Goal: Obtain resource: Download file/media

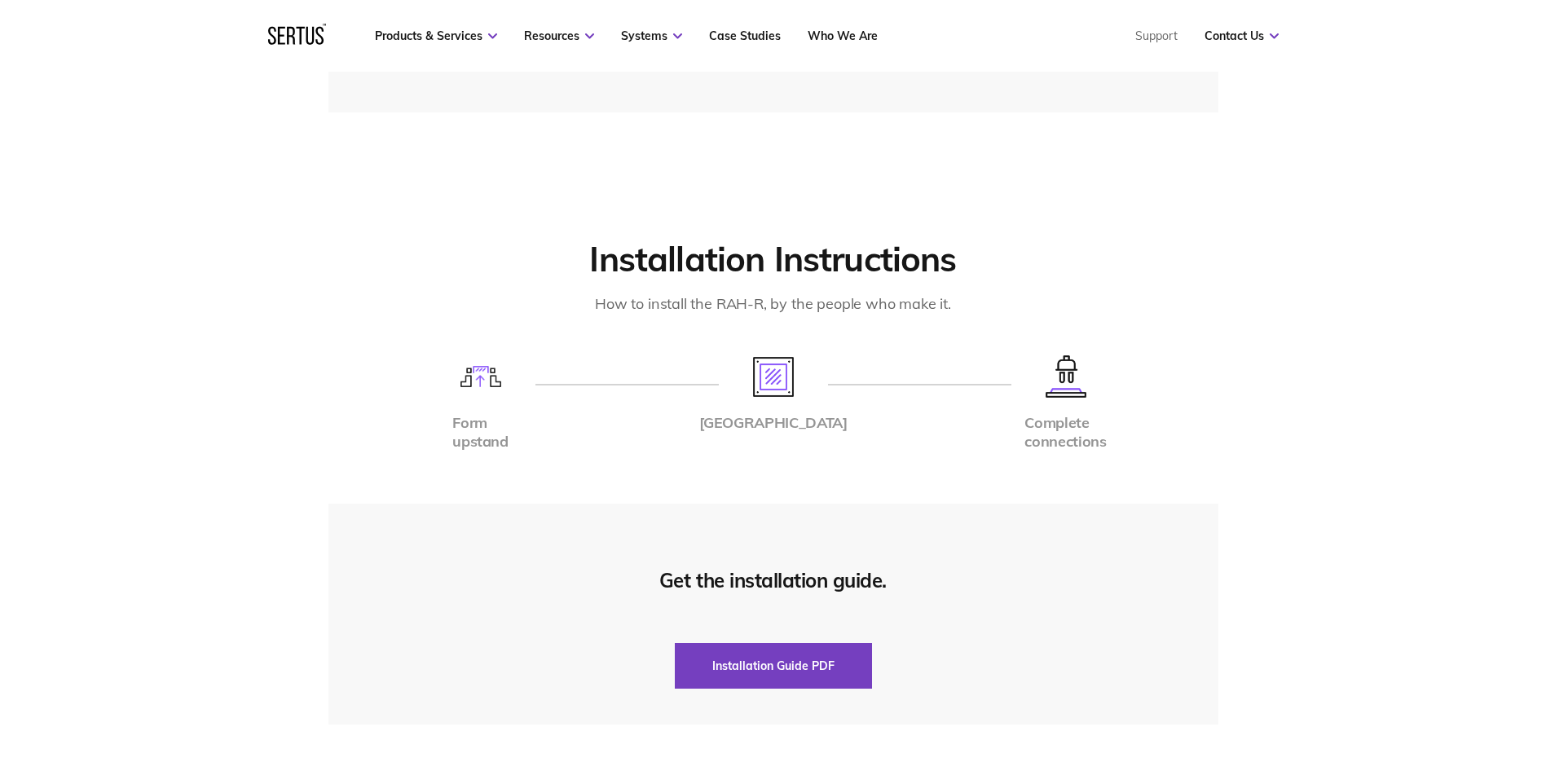
scroll to position [3584, 0]
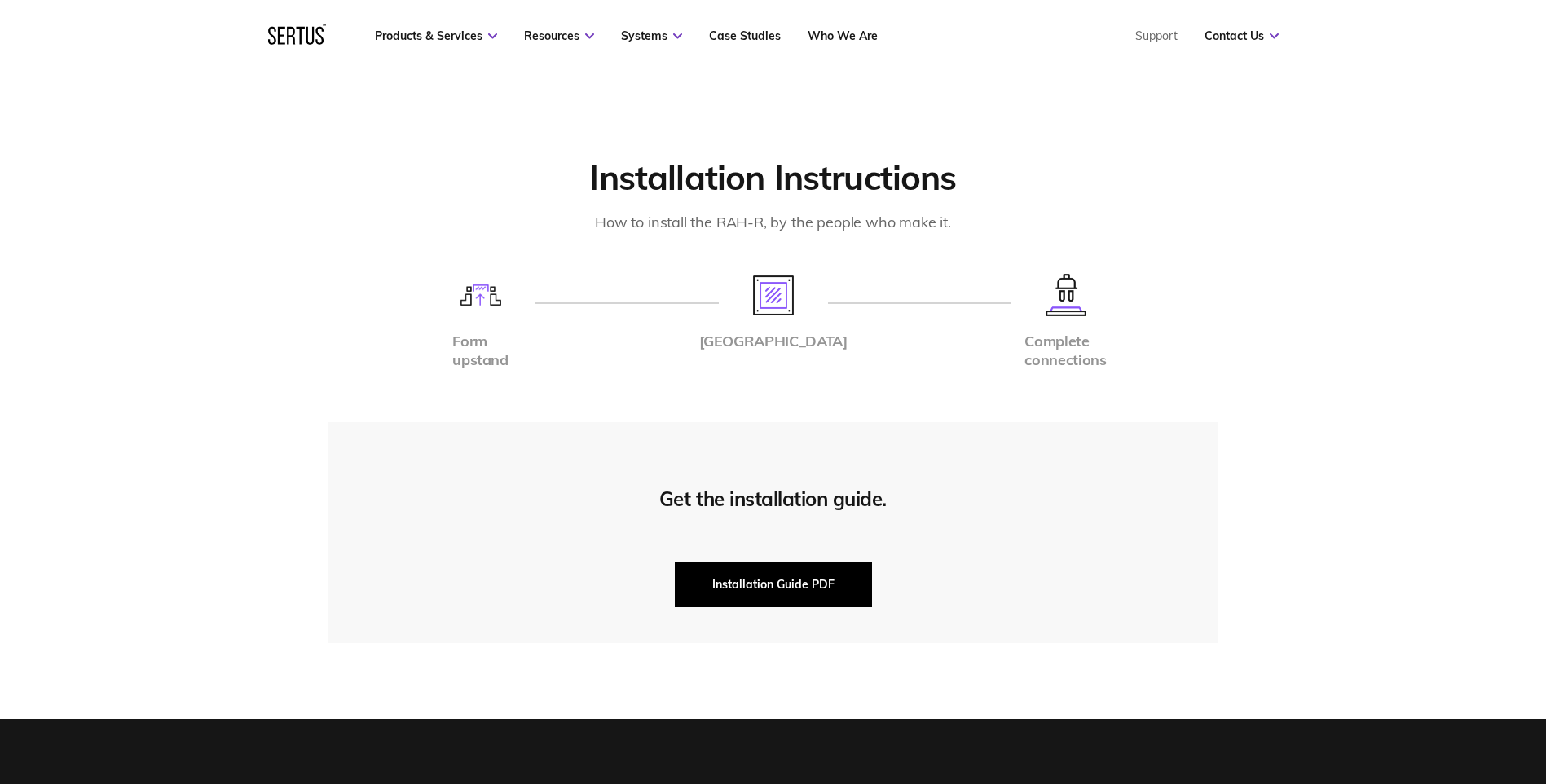
click at [776, 563] on button "Installation Guide PDF" at bounding box center [773, 584] width 197 height 46
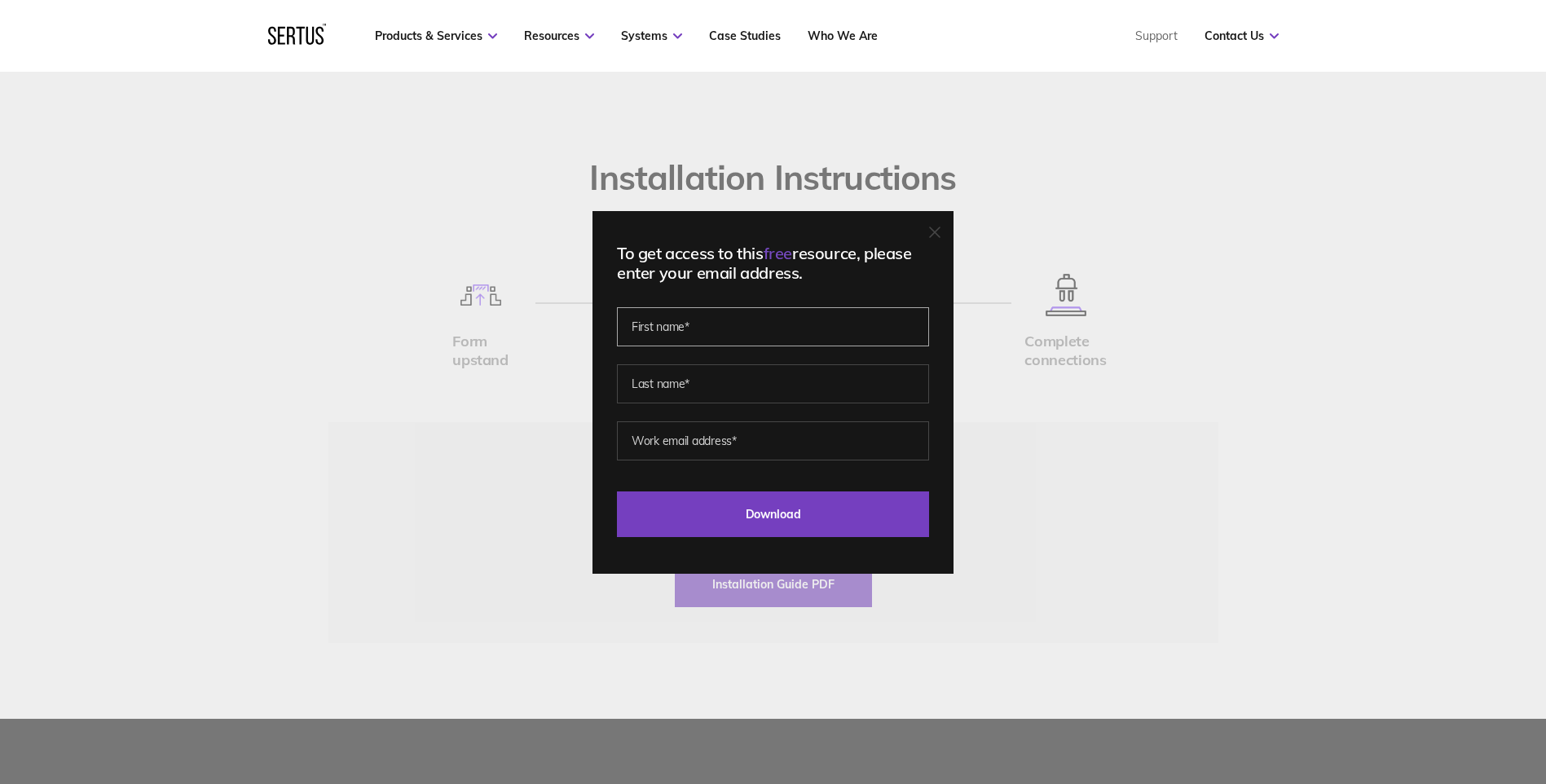
click at [678, 338] on input "text" at bounding box center [772, 326] width 312 height 39
type input "[PERSON_NAME]"
type input "[PERSON_NAME][EMAIL_ADDRESS][PERSON_NAME][DOMAIN_NAME]"
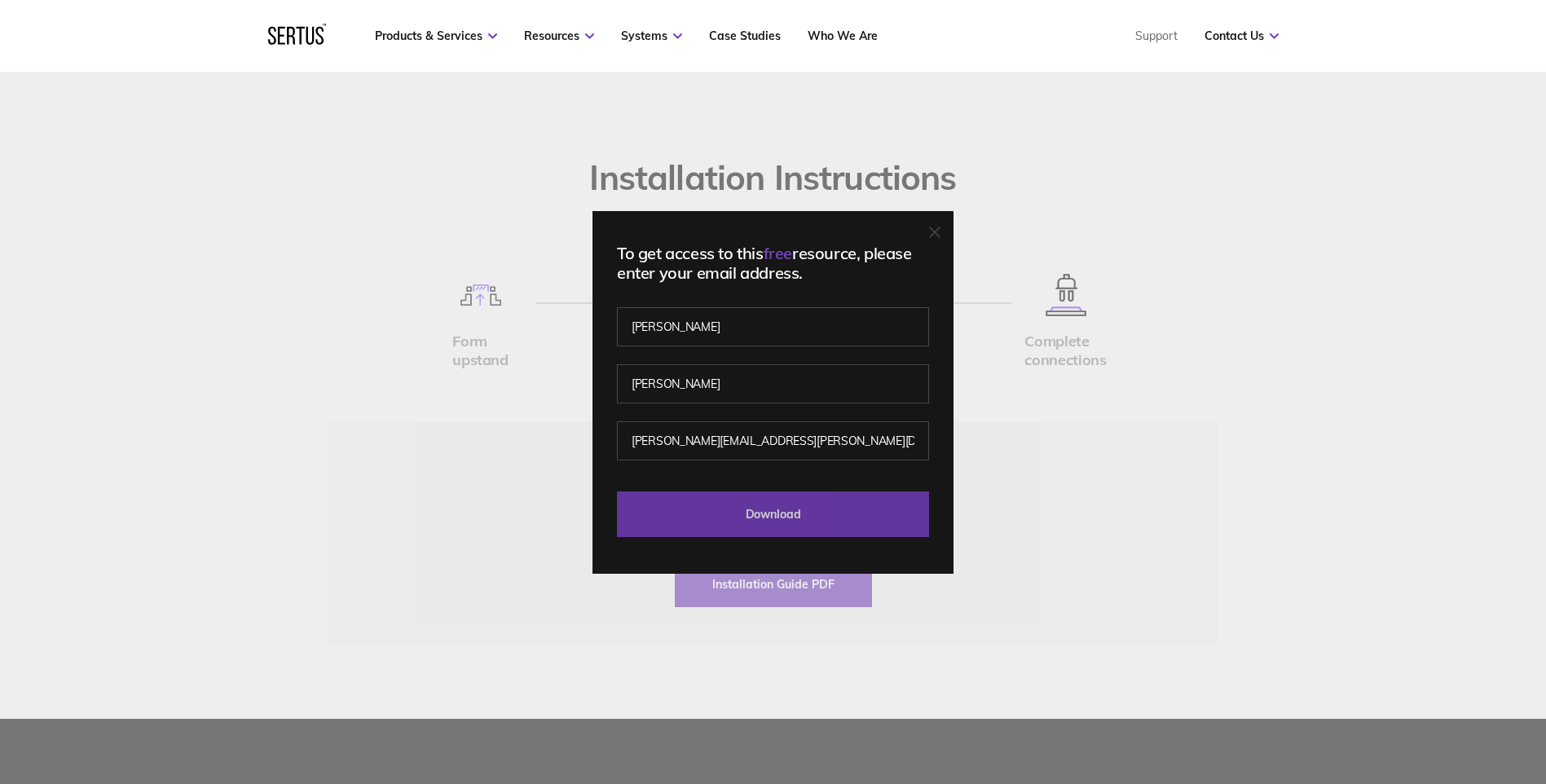
click at [757, 518] on input "Download" at bounding box center [772, 513] width 312 height 46
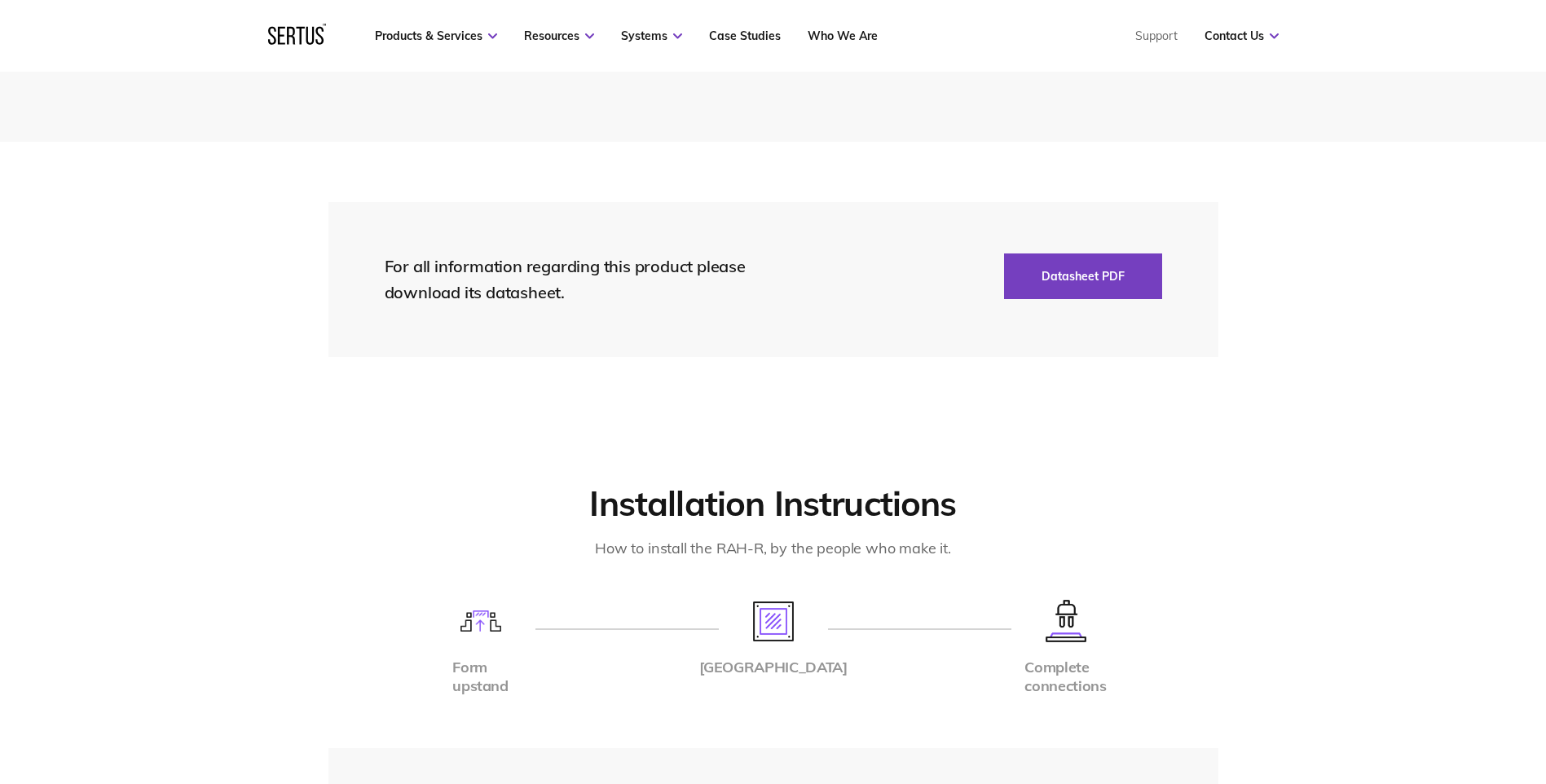
scroll to position [3177, 0]
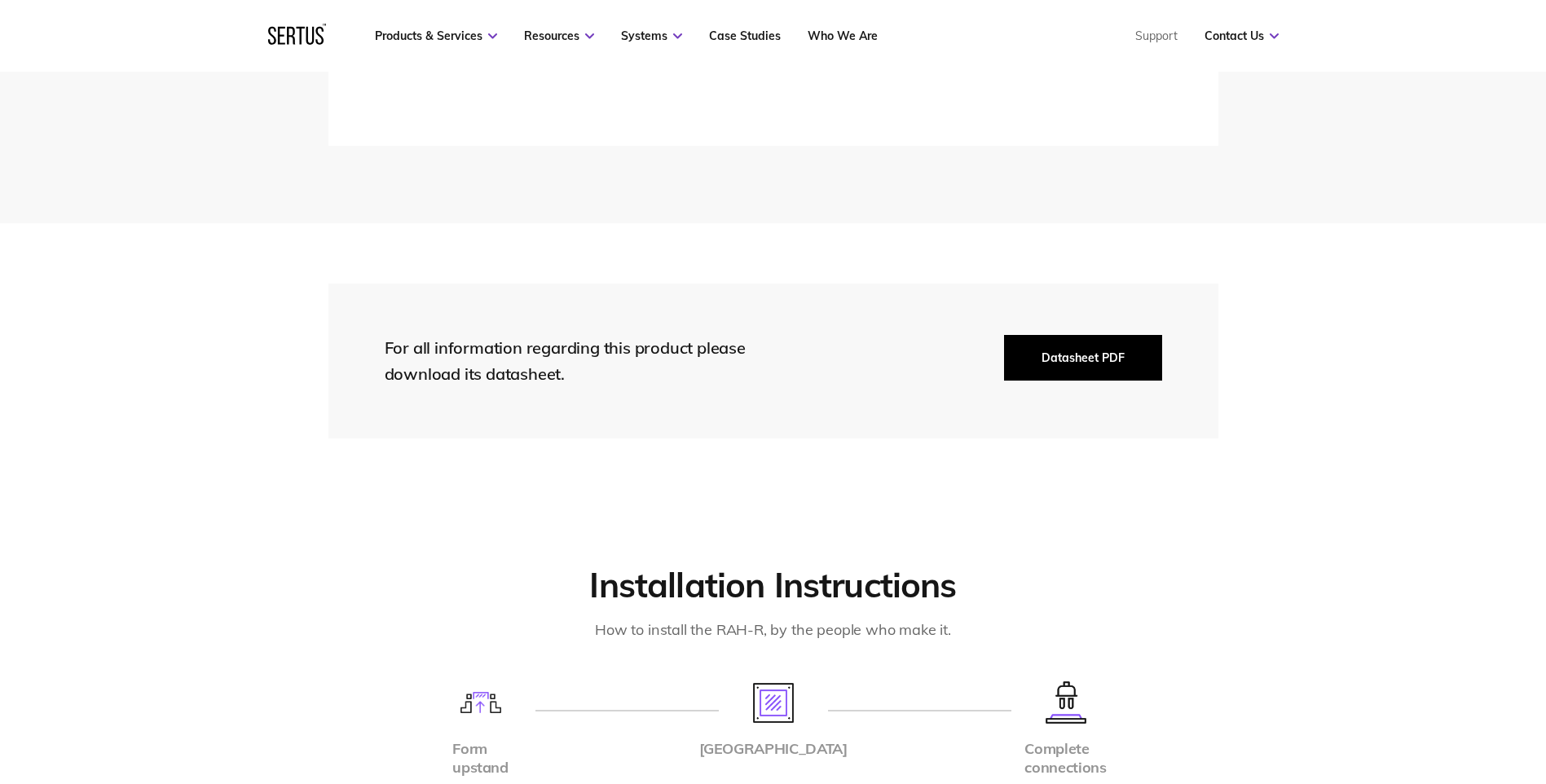
click at [1087, 334] on button "Datasheet PDF" at bounding box center [1083, 357] width 158 height 46
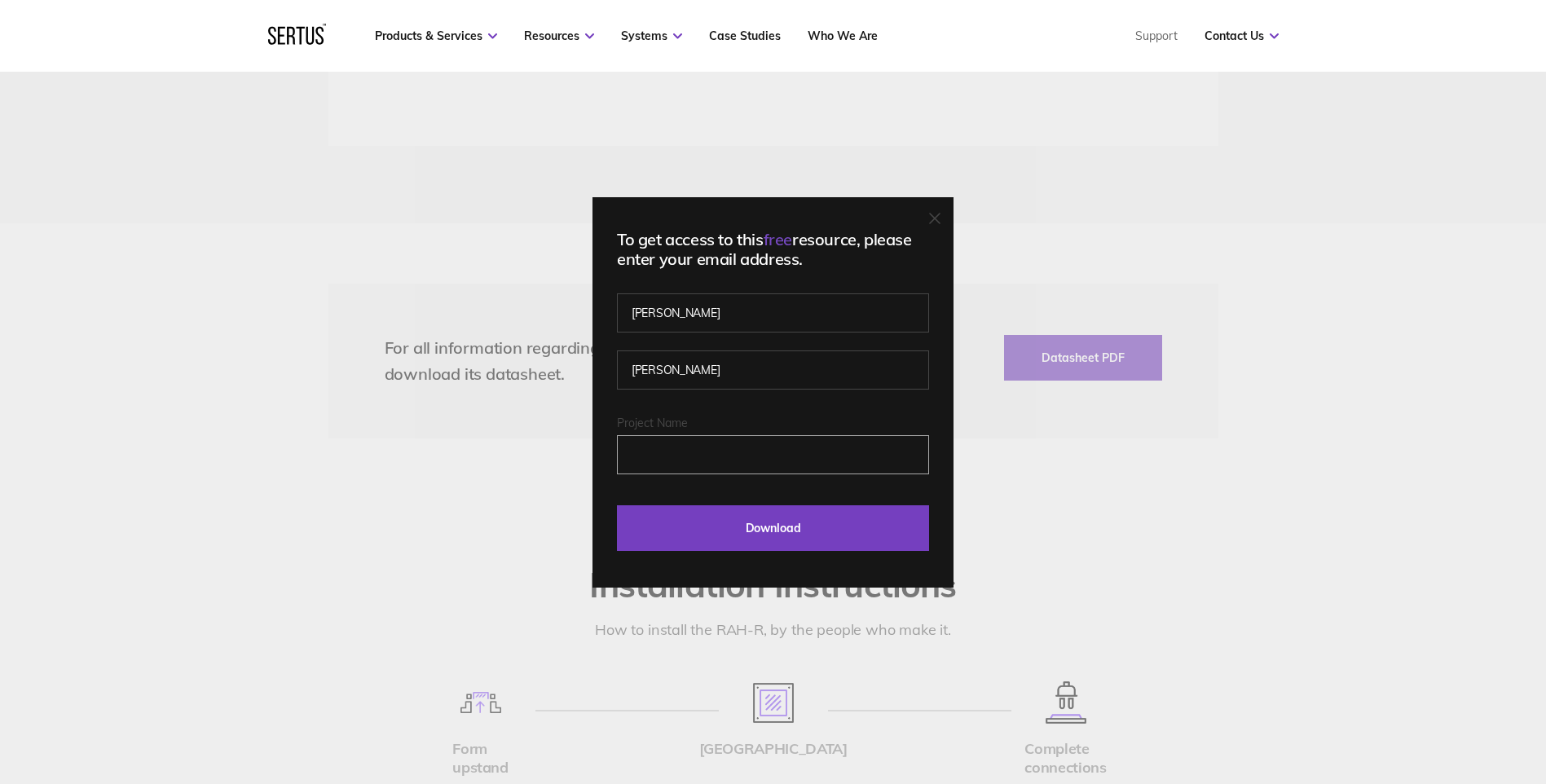
click at [702, 454] on input "Project Name" at bounding box center [772, 454] width 312 height 39
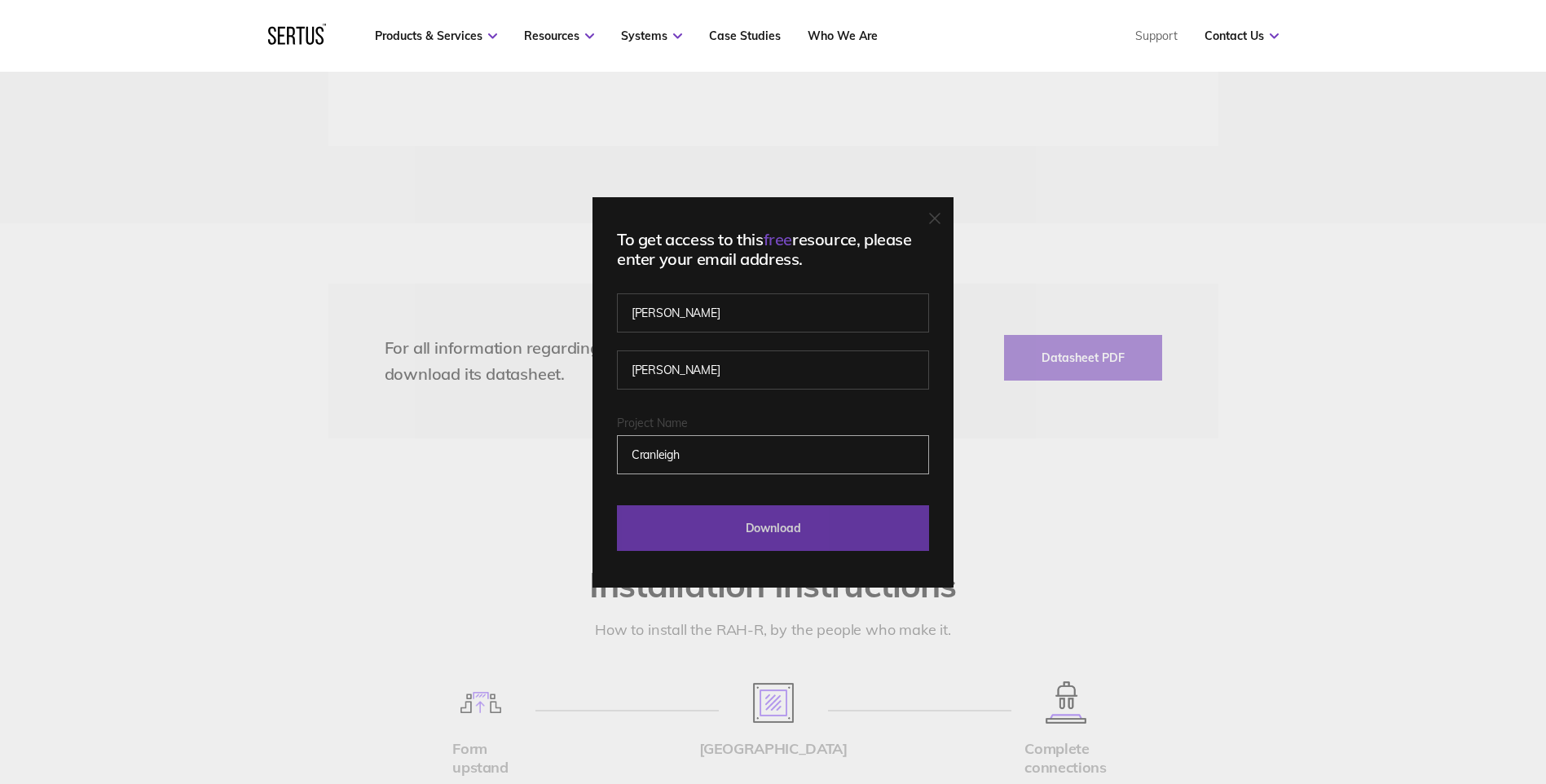
type input "Cranleigh"
click at [750, 526] on input "Download" at bounding box center [772, 528] width 312 height 46
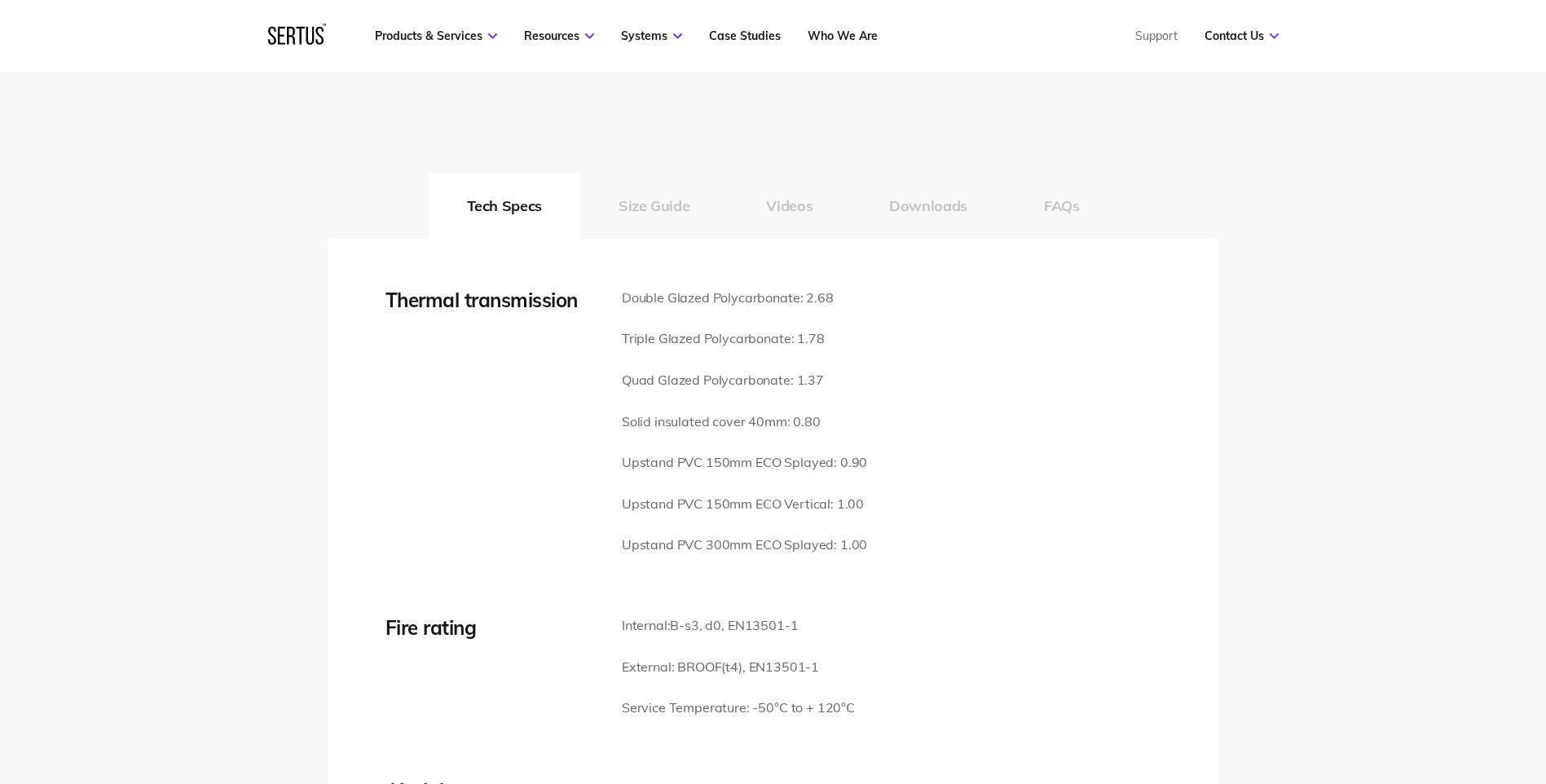
scroll to position [2037, 0]
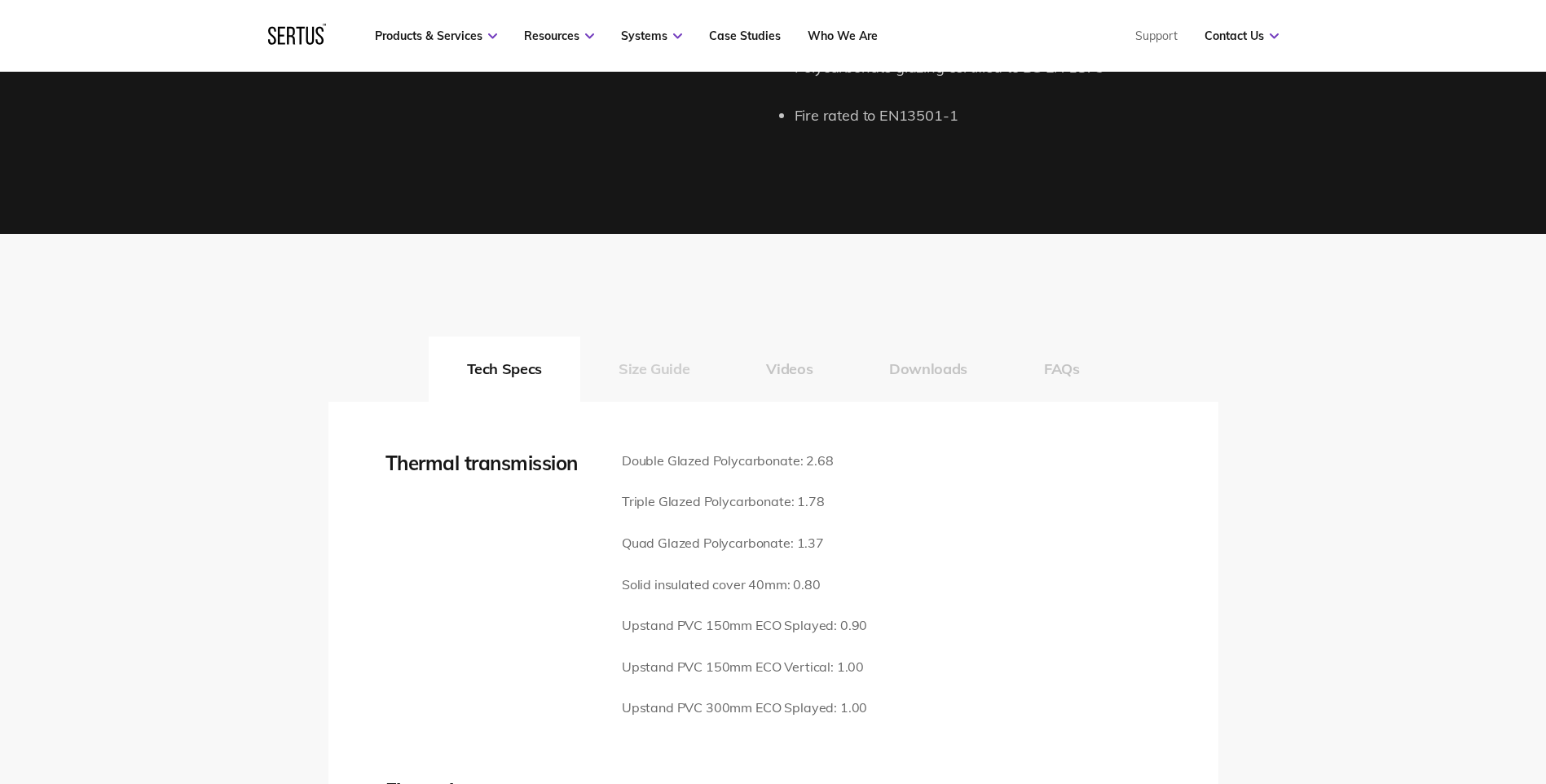
click at [660, 346] on button "Size Guide" at bounding box center [654, 369] width 148 height 65
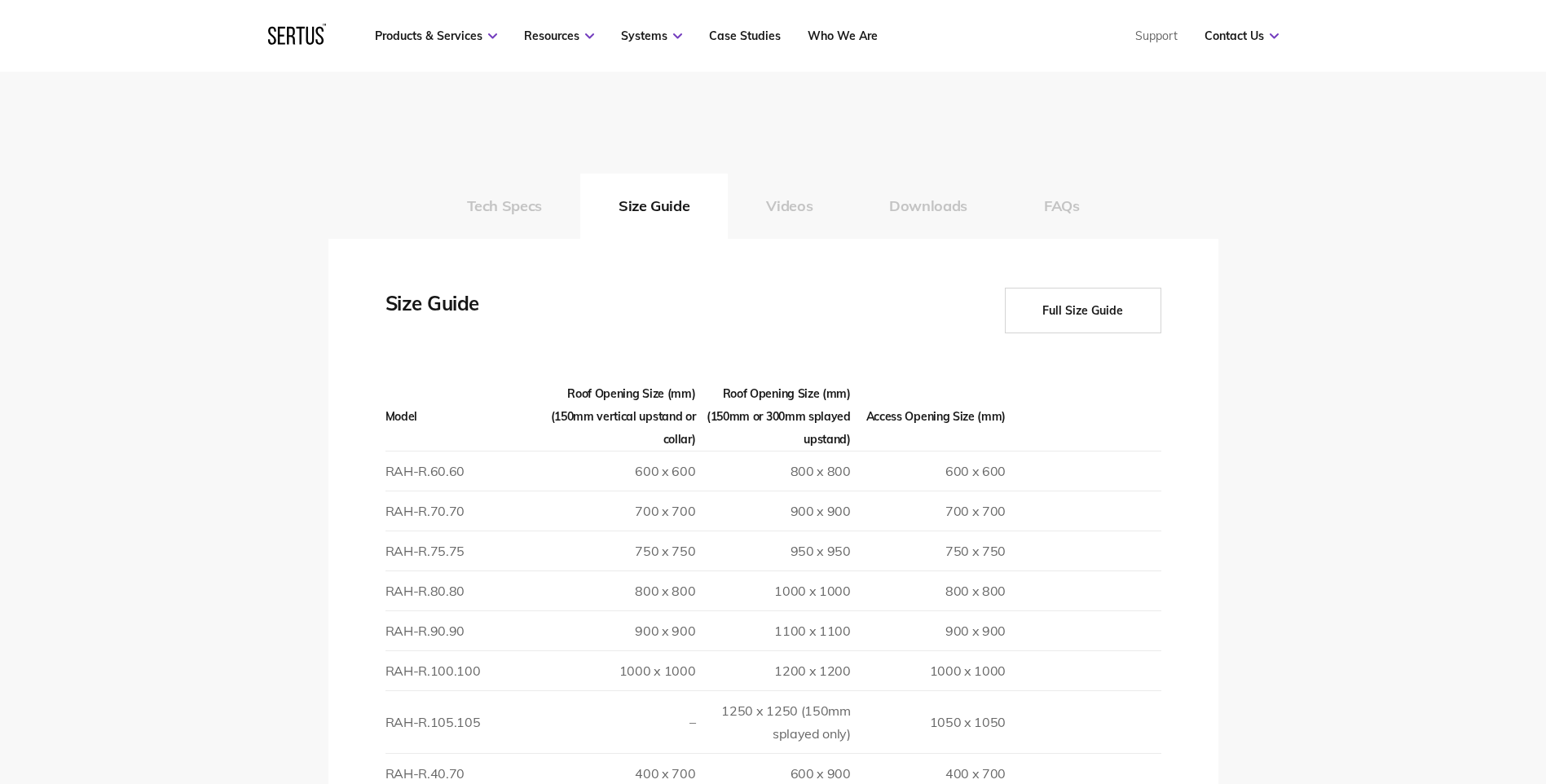
scroll to position [2118, 0]
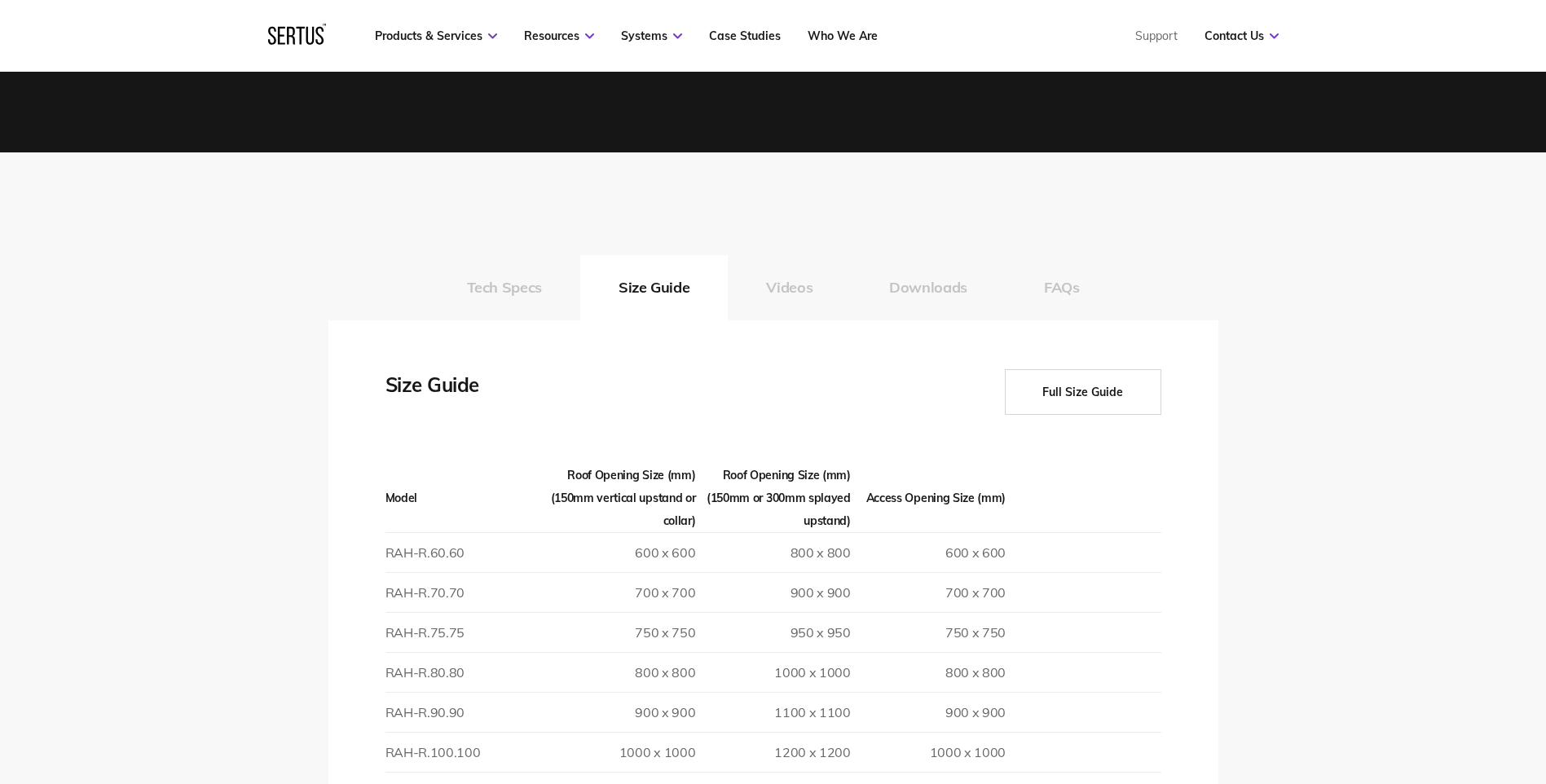
click at [1080, 369] on button "Full Size Guide" at bounding box center [1083, 391] width 156 height 46
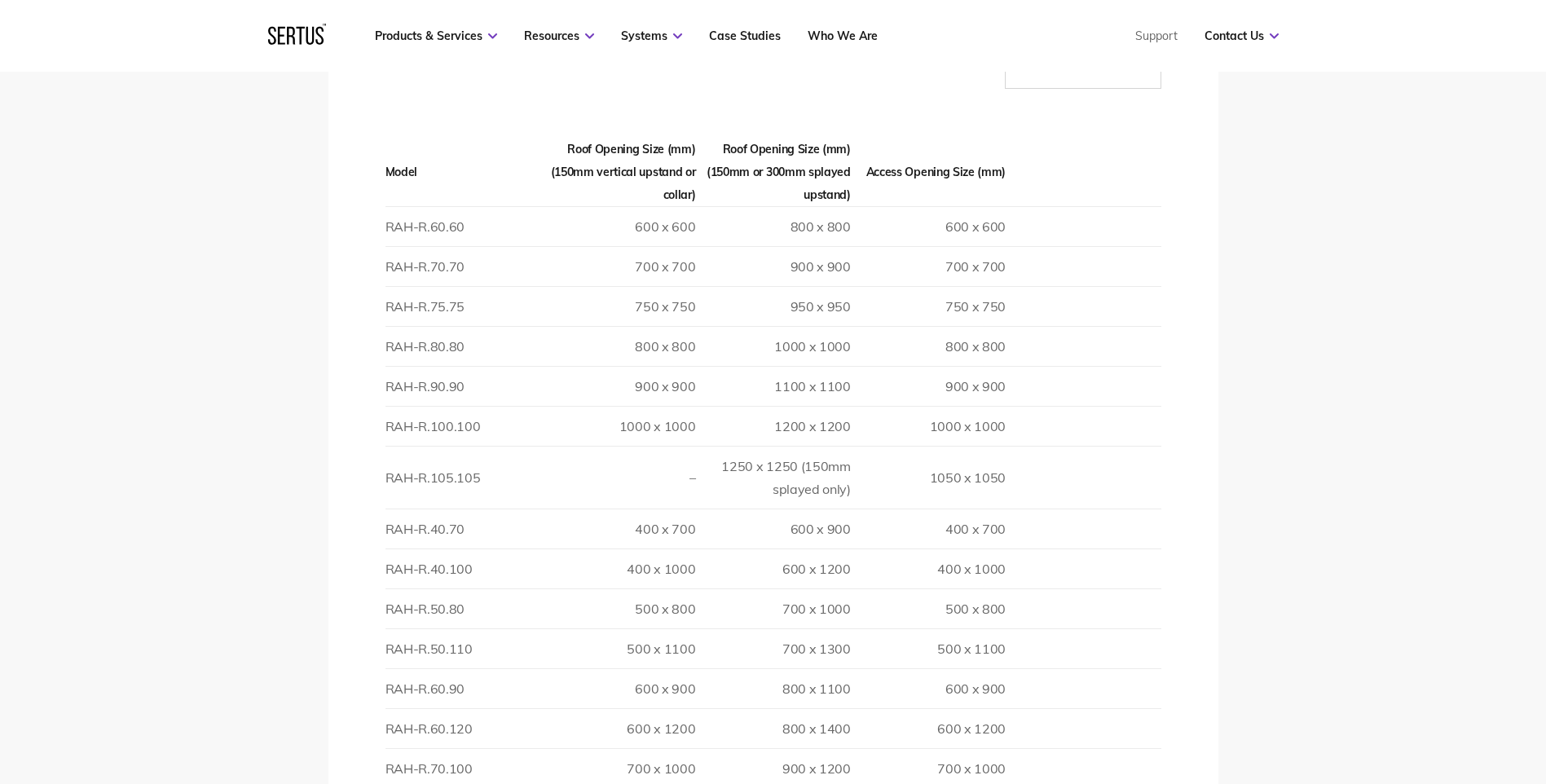
scroll to position [2037, 0]
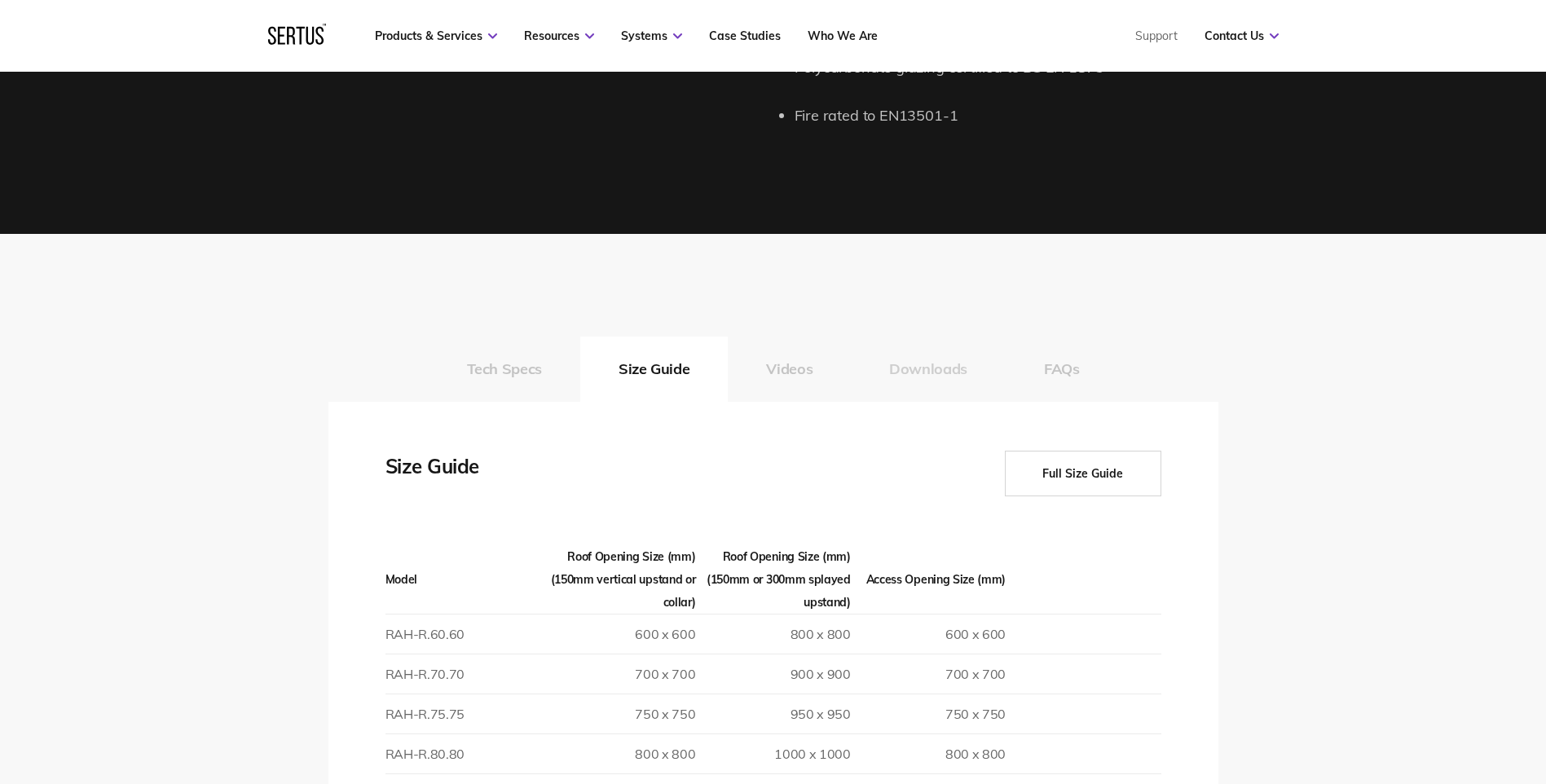
click at [924, 344] on button "Downloads" at bounding box center [928, 369] width 155 height 65
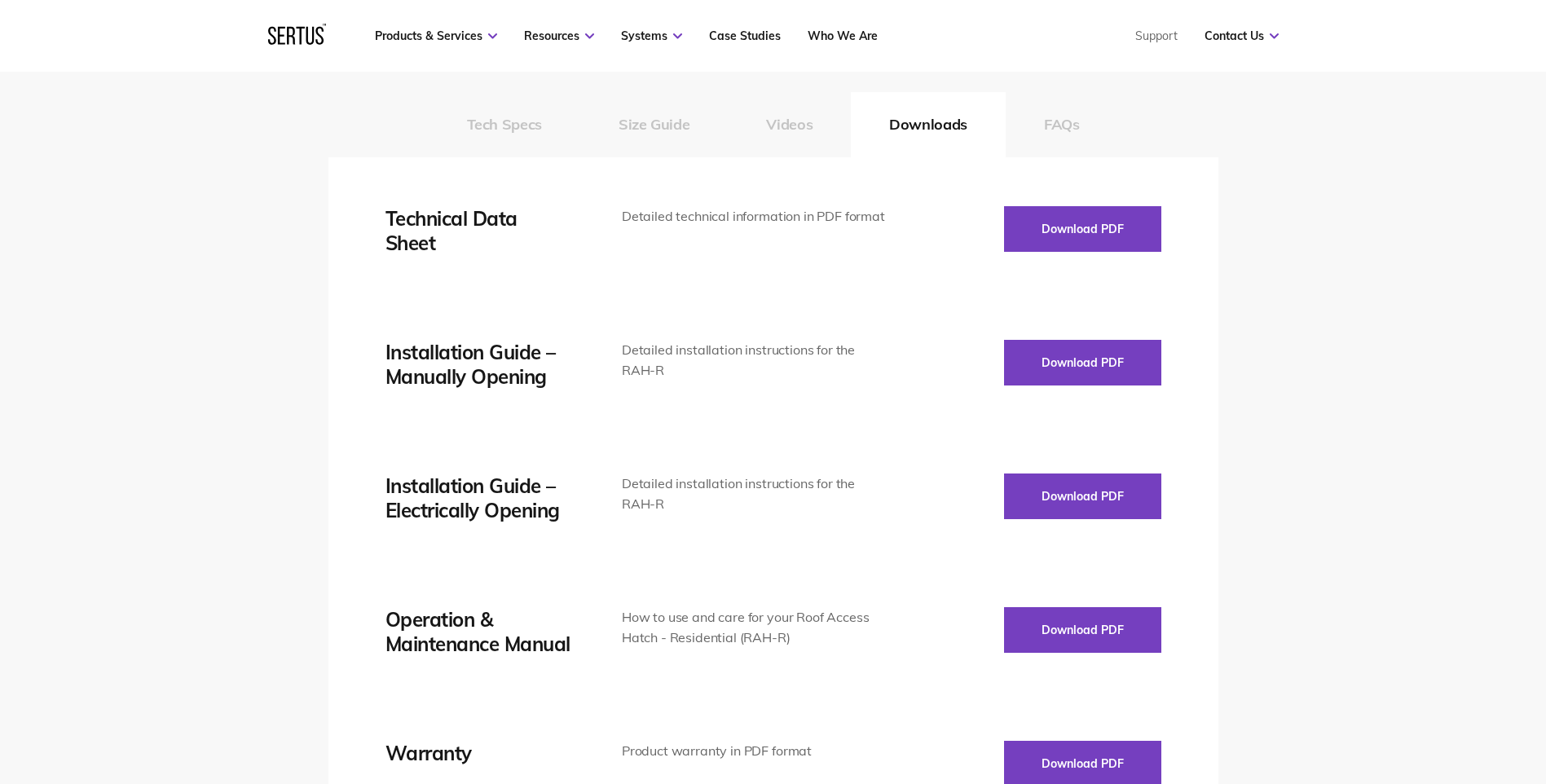
scroll to position [2200, 0]
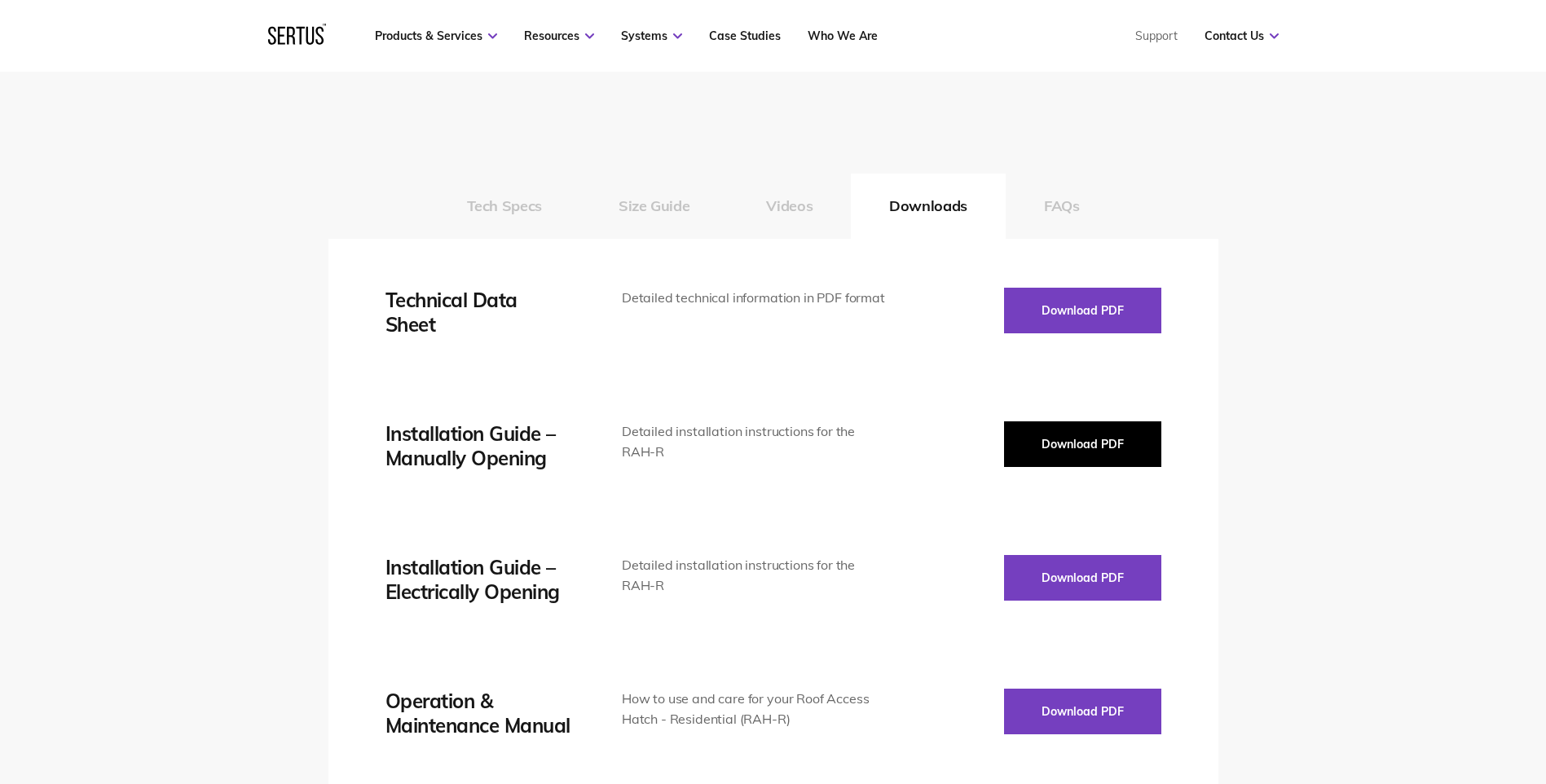
click at [1063, 421] on button "Download PDF" at bounding box center [1082, 444] width 157 height 46
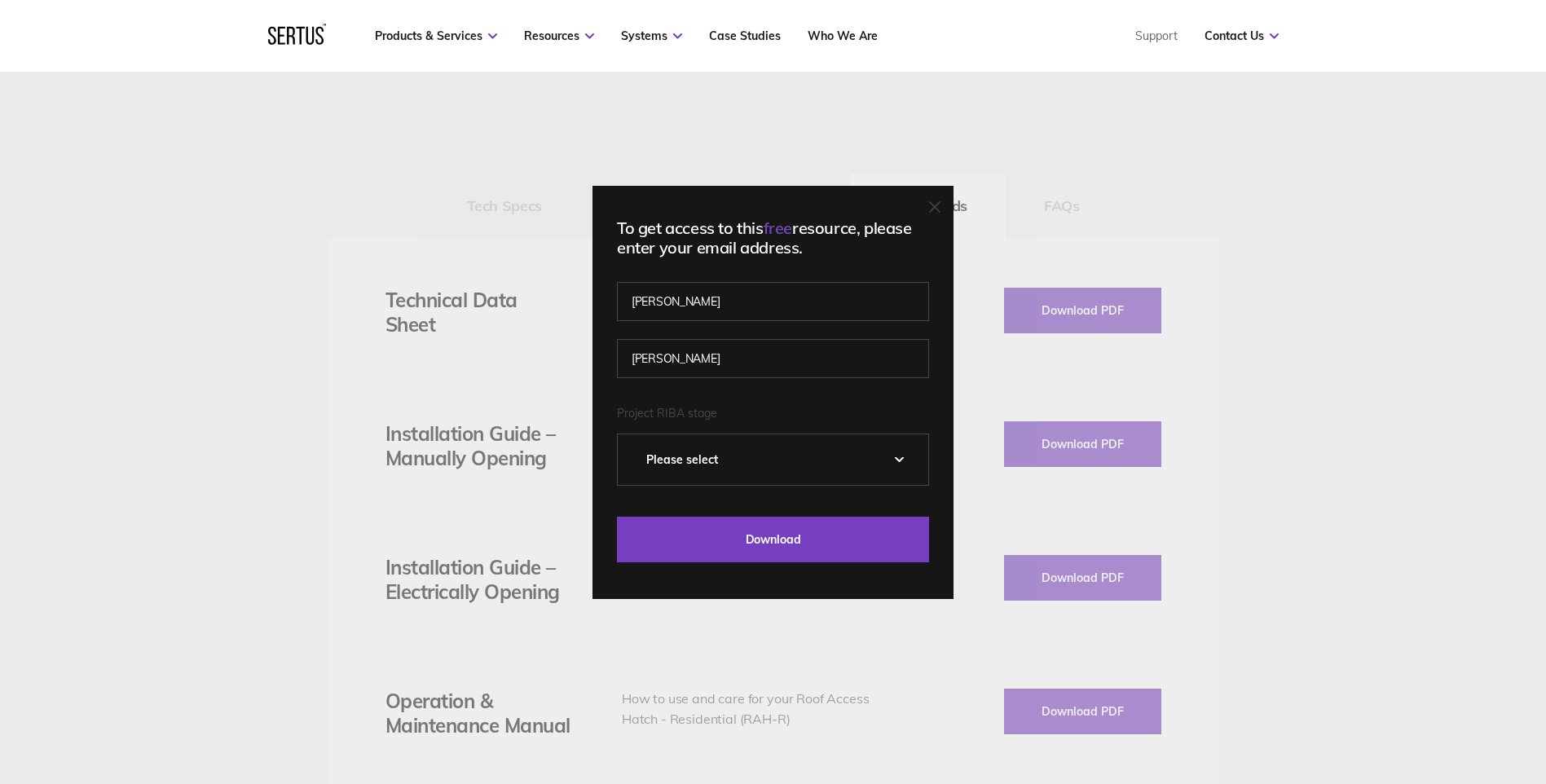
click at [821, 456] on select "Please Select 0 – Strategic Definition 1 - Preparation & Brief 2 - Concept Desi…" at bounding box center [772, 459] width 310 height 51
click at [910, 461] on select "Please Select 0 – Strategic Definition 1 - Preparation & Brief 2 - Concept Desi…" at bounding box center [772, 459] width 310 height 51
select select "5 - Construction"
click at [623, 434] on select "Please Select 0 – Strategic Definition 1 - Preparation & Brief 2 - Concept Desi…" at bounding box center [772, 459] width 310 height 51
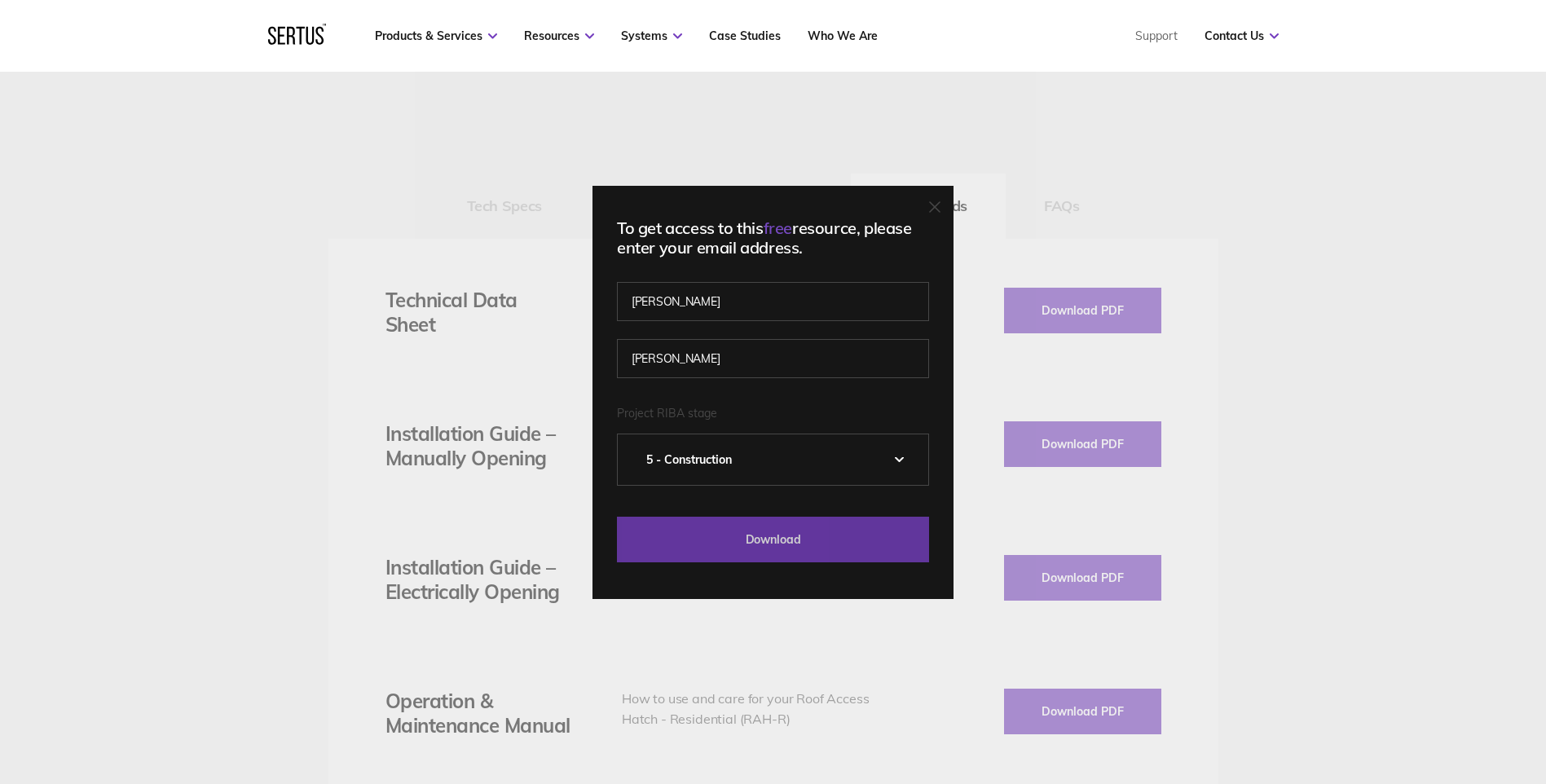
click at [678, 548] on input "Download" at bounding box center [772, 539] width 312 height 46
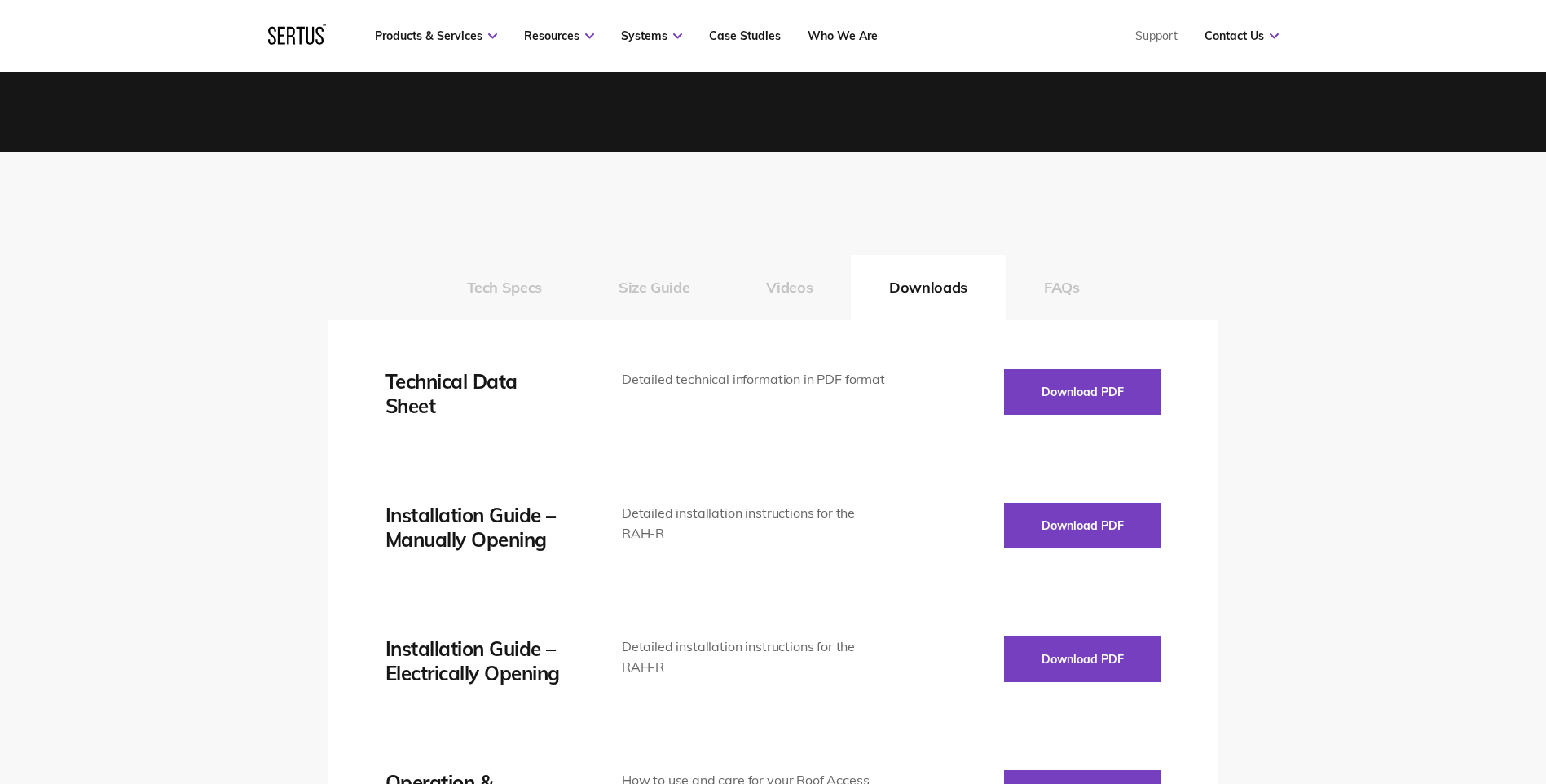
scroll to position [2526, 0]
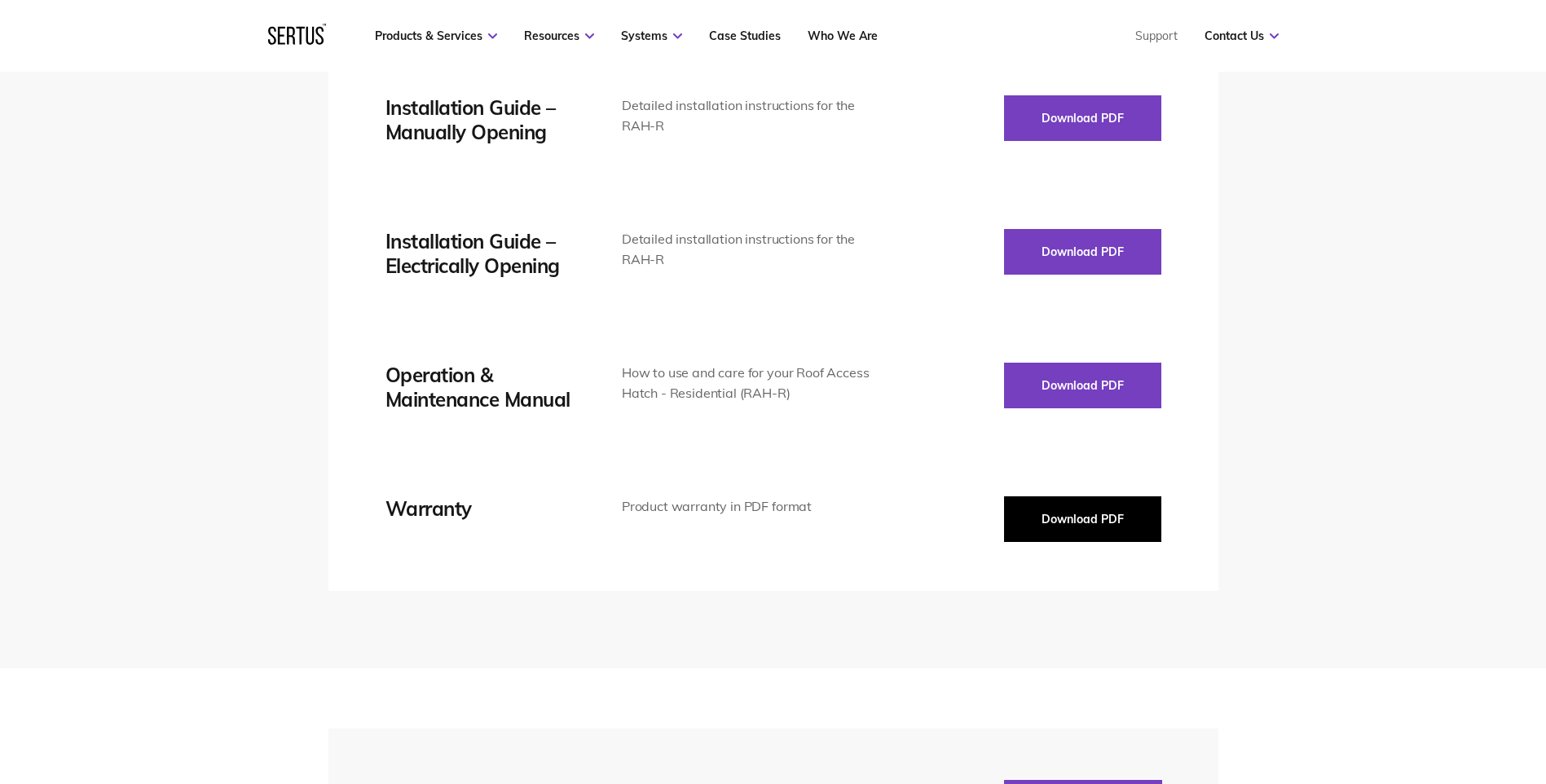
click at [1075, 507] on button "Download PDF" at bounding box center [1082, 518] width 157 height 46
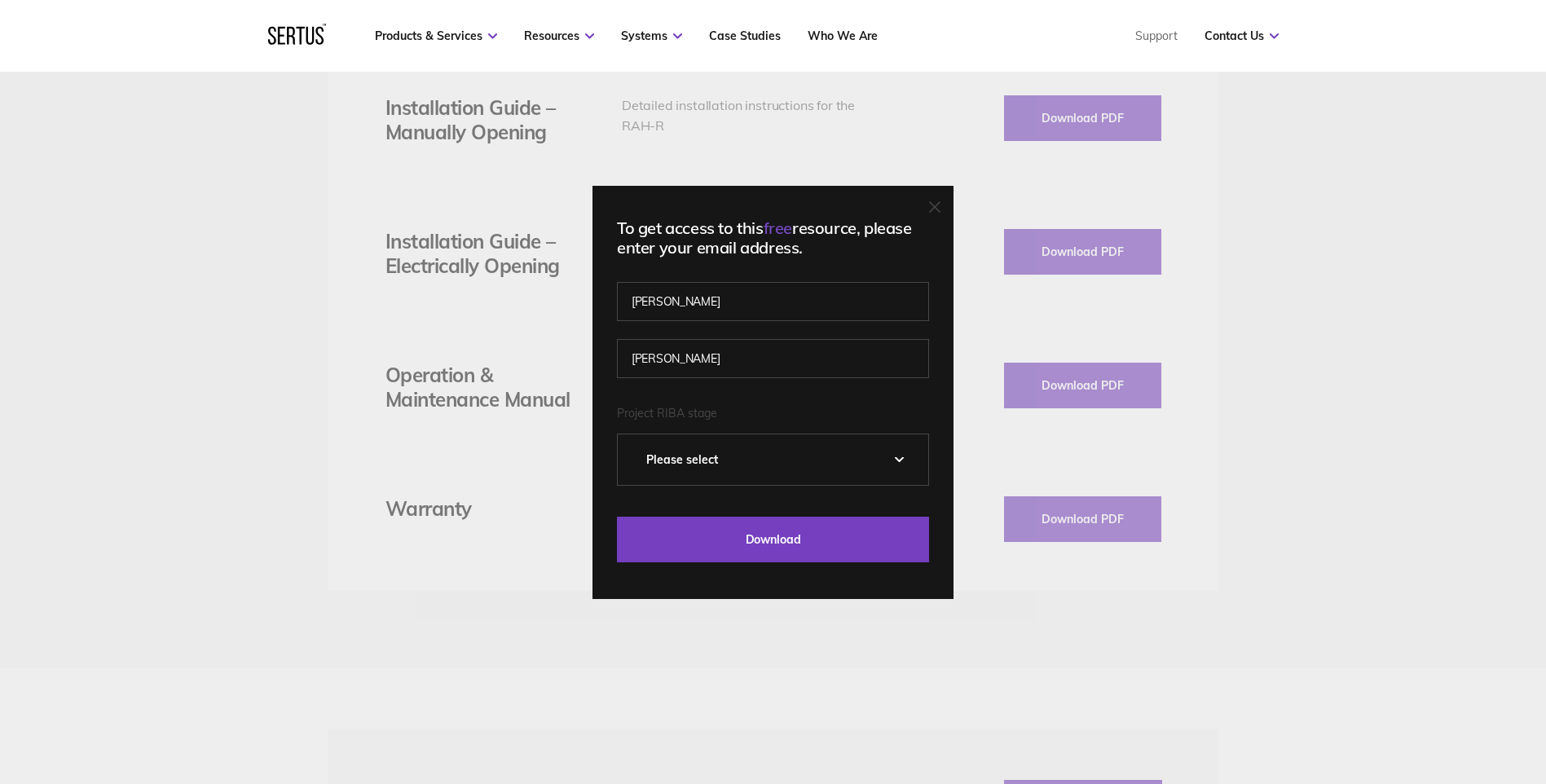
click at [870, 454] on select "Please Select 0 – Strategic Definition 1 - Preparation & Brief 2 - Concept Desi…" at bounding box center [772, 459] width 310 height 51
select select "5 - Construction"
click at [623, 434] on select "Please Select 0 – Strategic Definition 1 - Preparation & Brief 2 - Concept Desi…" at bounding box center [772, 459] width 310 height 51
click at [782, 542] on input "Download" at bounding box center [772, 539] width 312 height 46
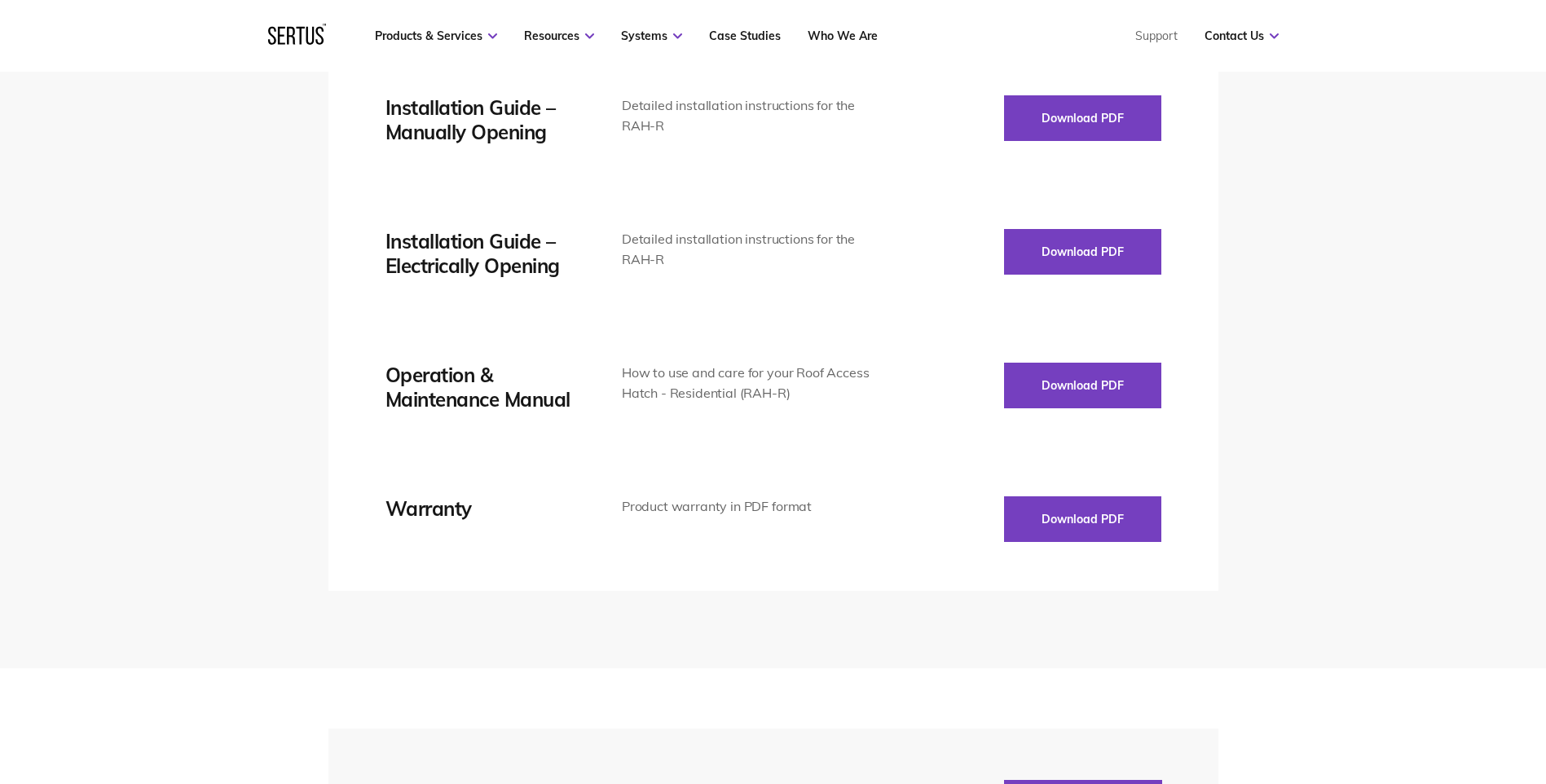
scroll to position [2362, 0]
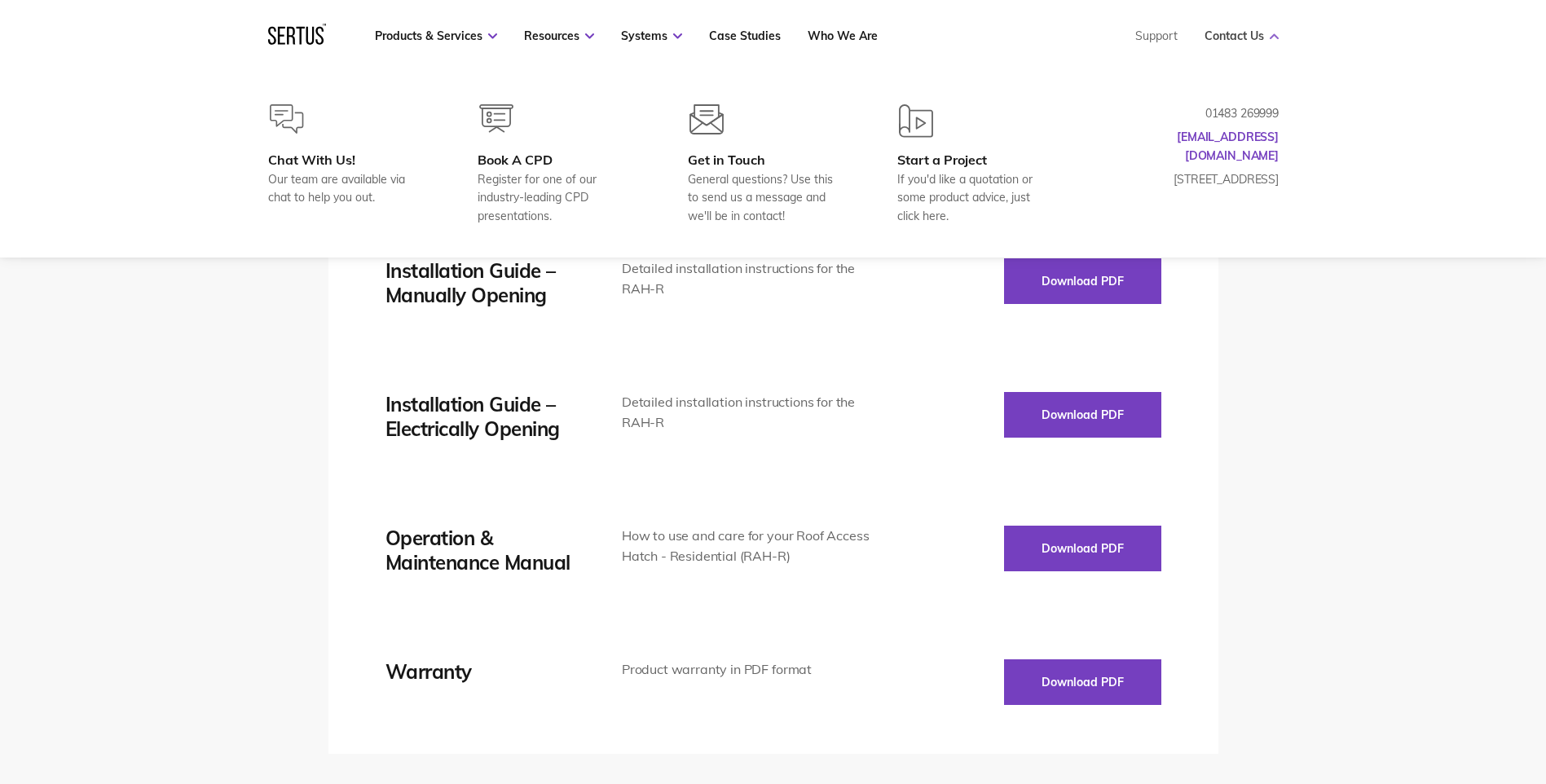
click at [1269, 36] on icon at bounding box center [1273, 36] width 9 height 6
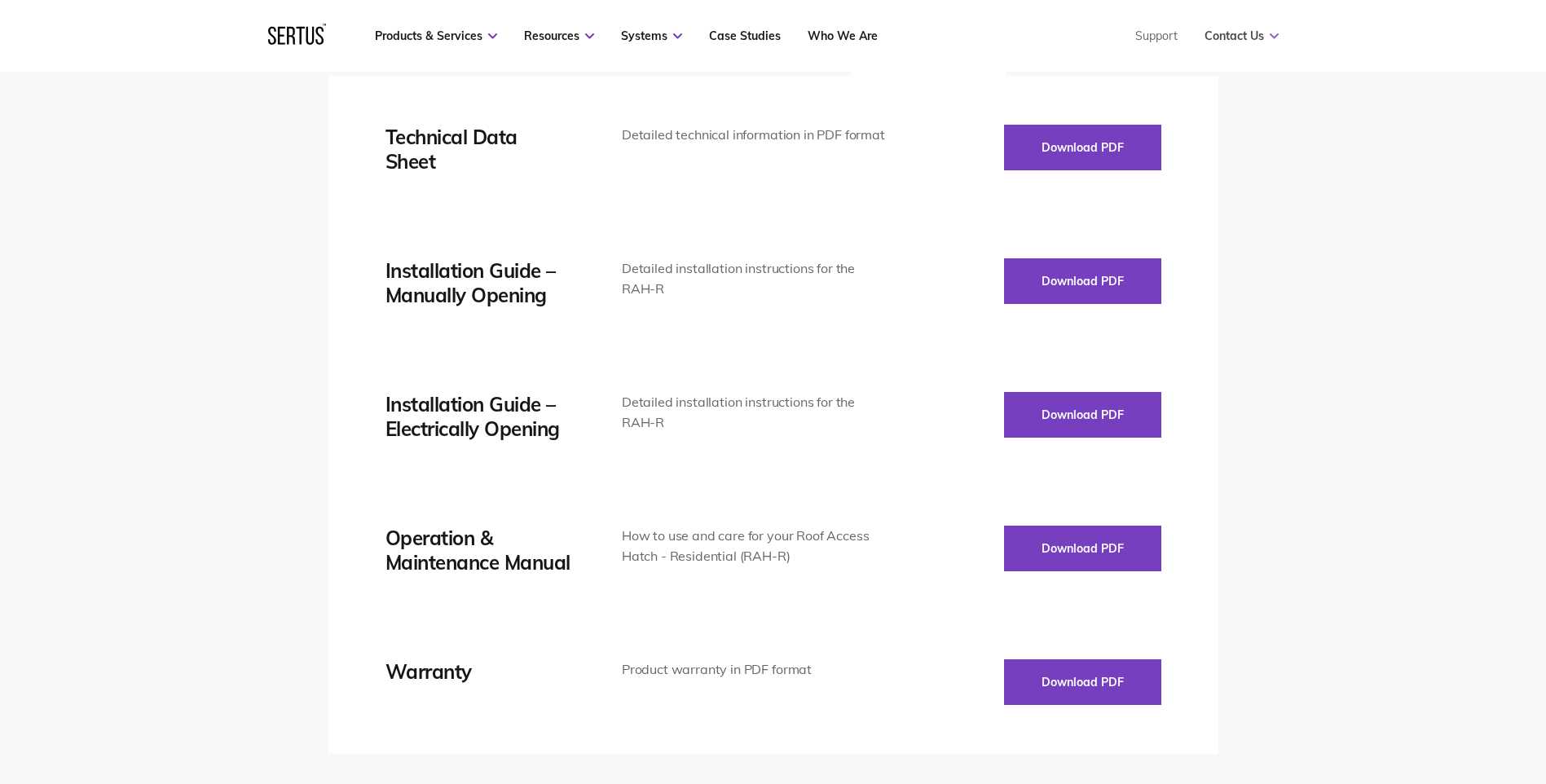
click at [1269, 36] on icon at bounding box center [1273, 36] width 9 height 6
click at [1391, 260] on div "Tech Specs Size Guide Videos Downloads FAQs Thermal transmission Double Glazed …" at bounding box center [773, 370] width 1546 height 923
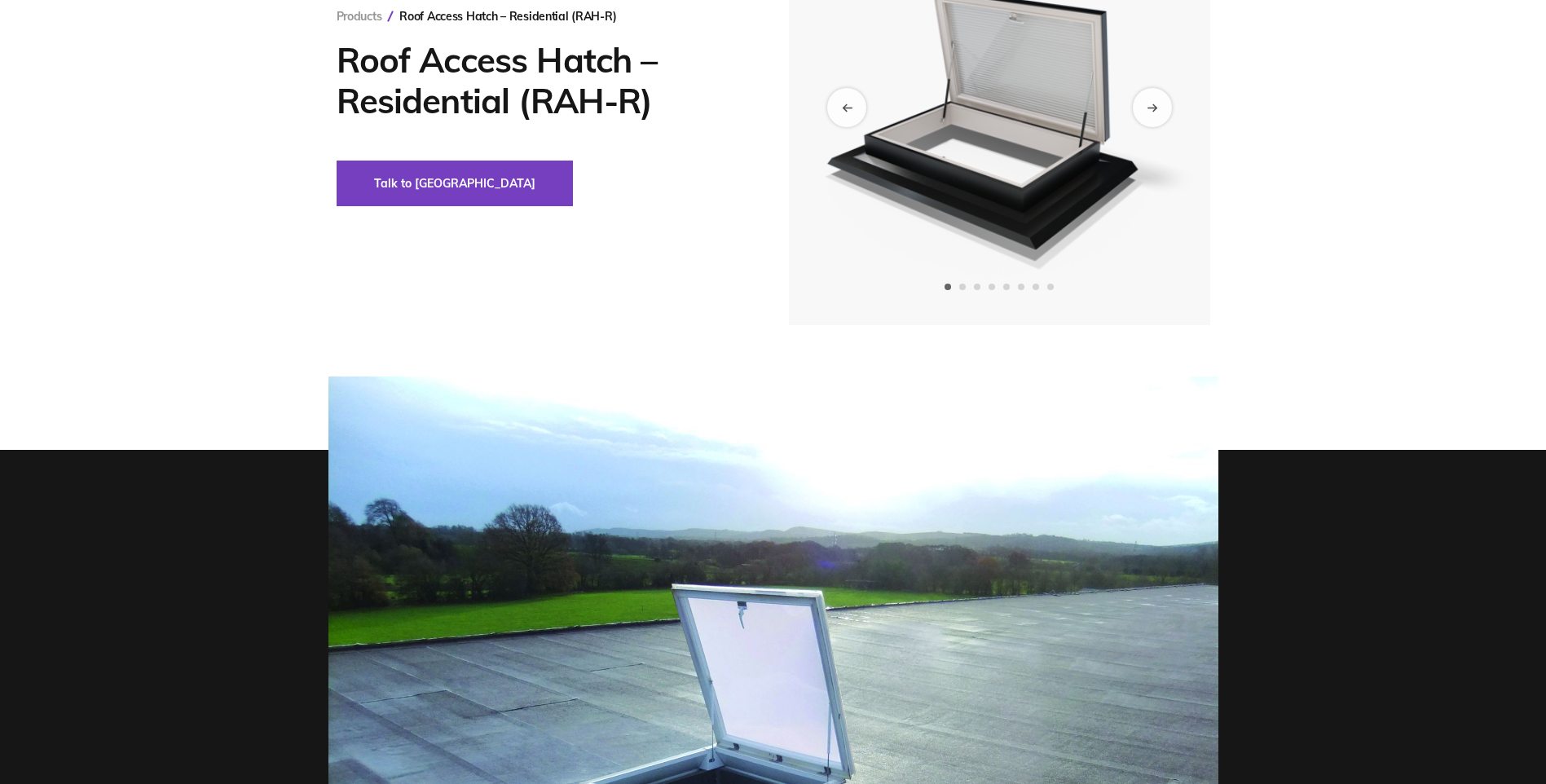
scroll to position [0, 0]
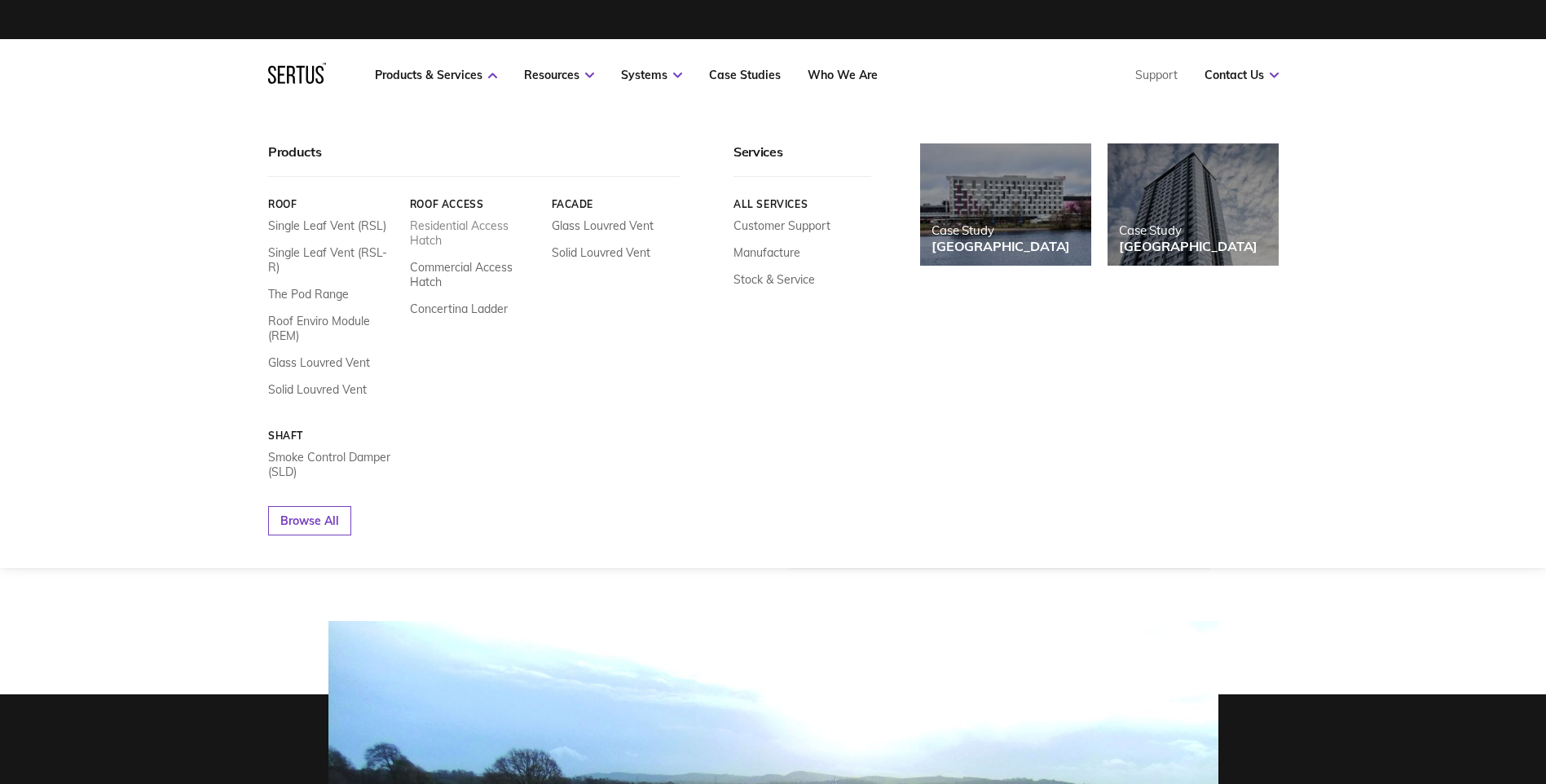
click at [434, 229] on link "Residential Access Hatch" at bounding box center [474, 233] width 130 height 29
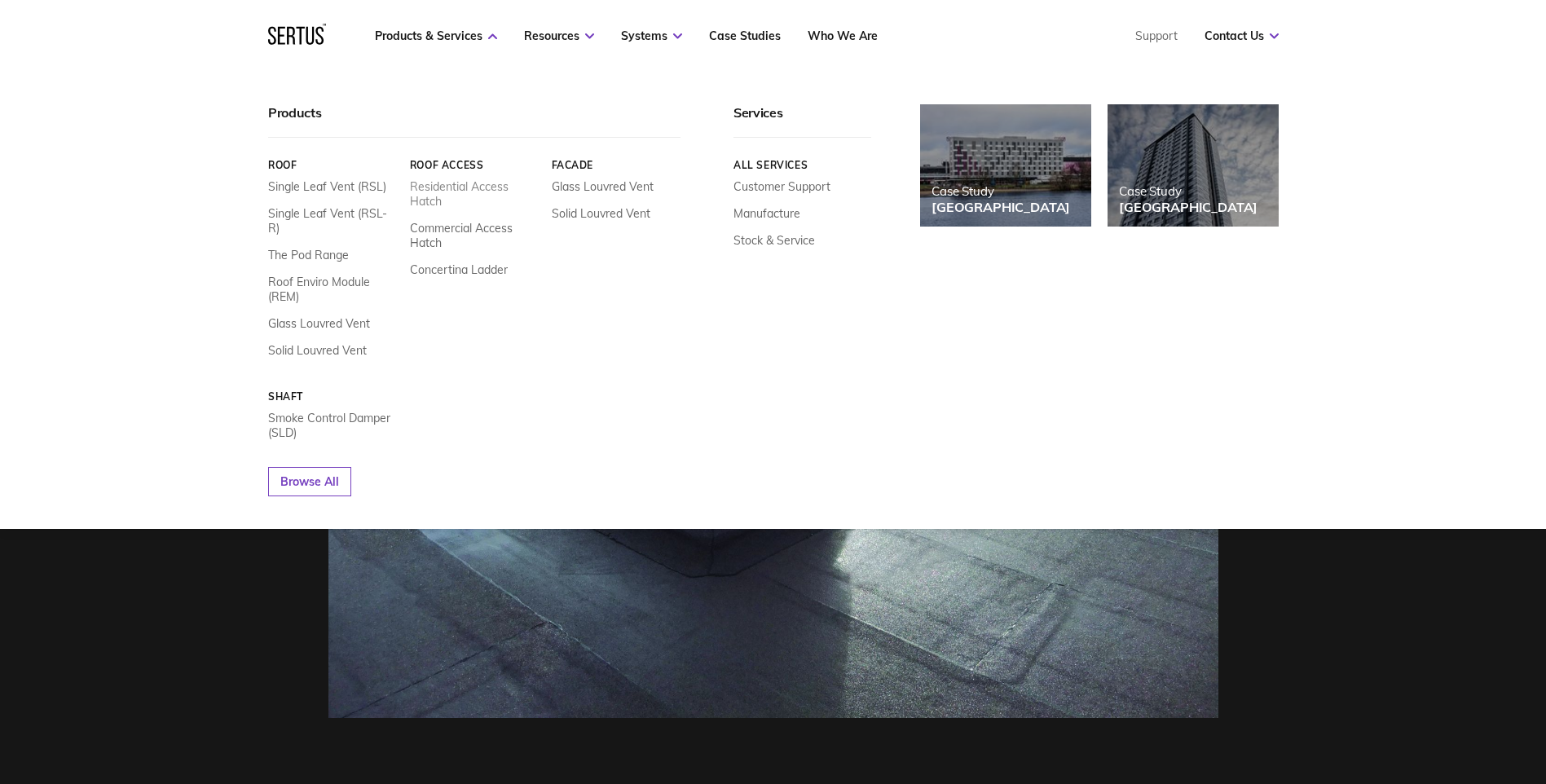
scroll to position [652, 0]
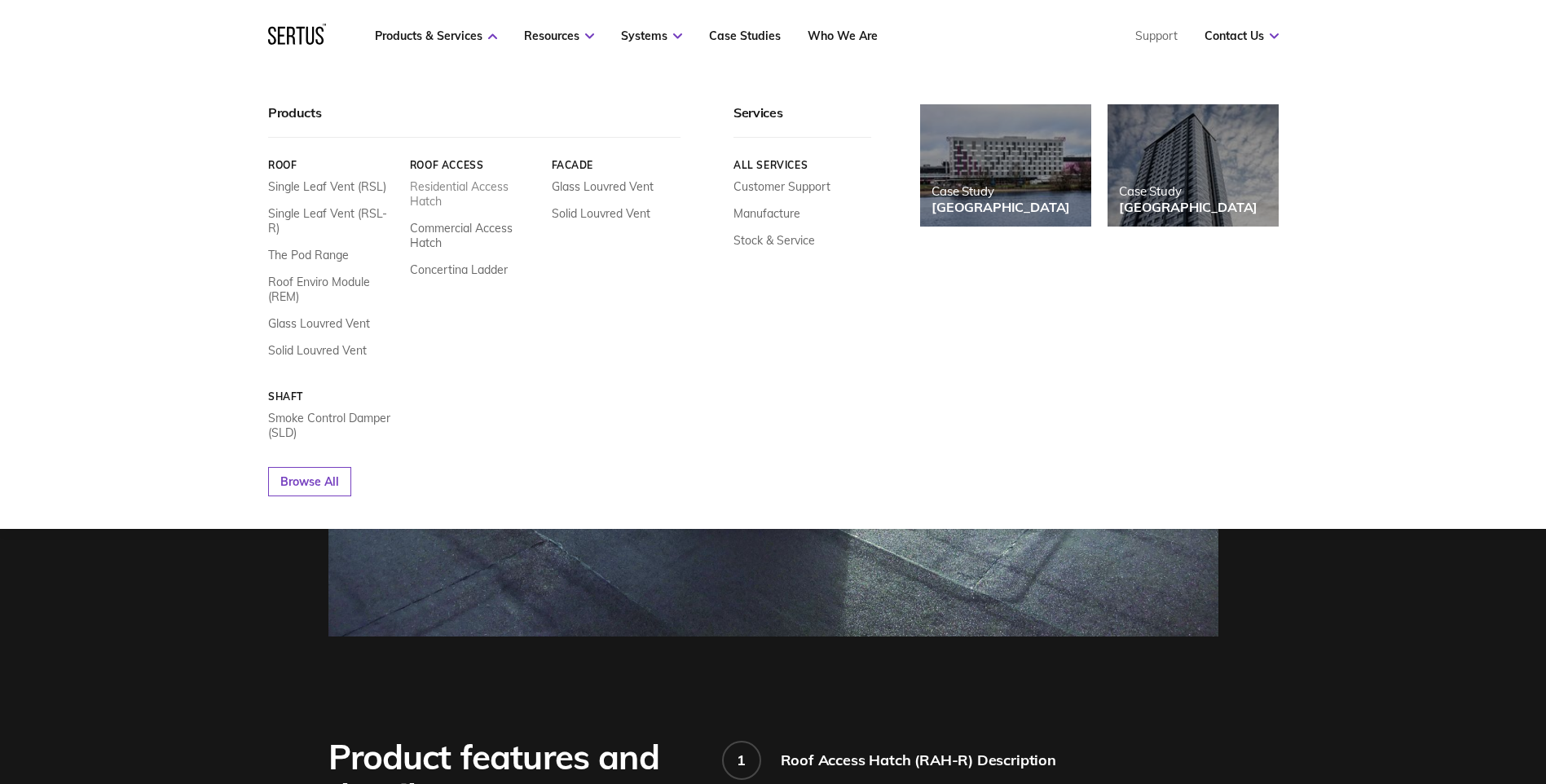
click at [431, 186] on link "Residential Access Hatch" at bounding box center [474, 193] width 130 height 29
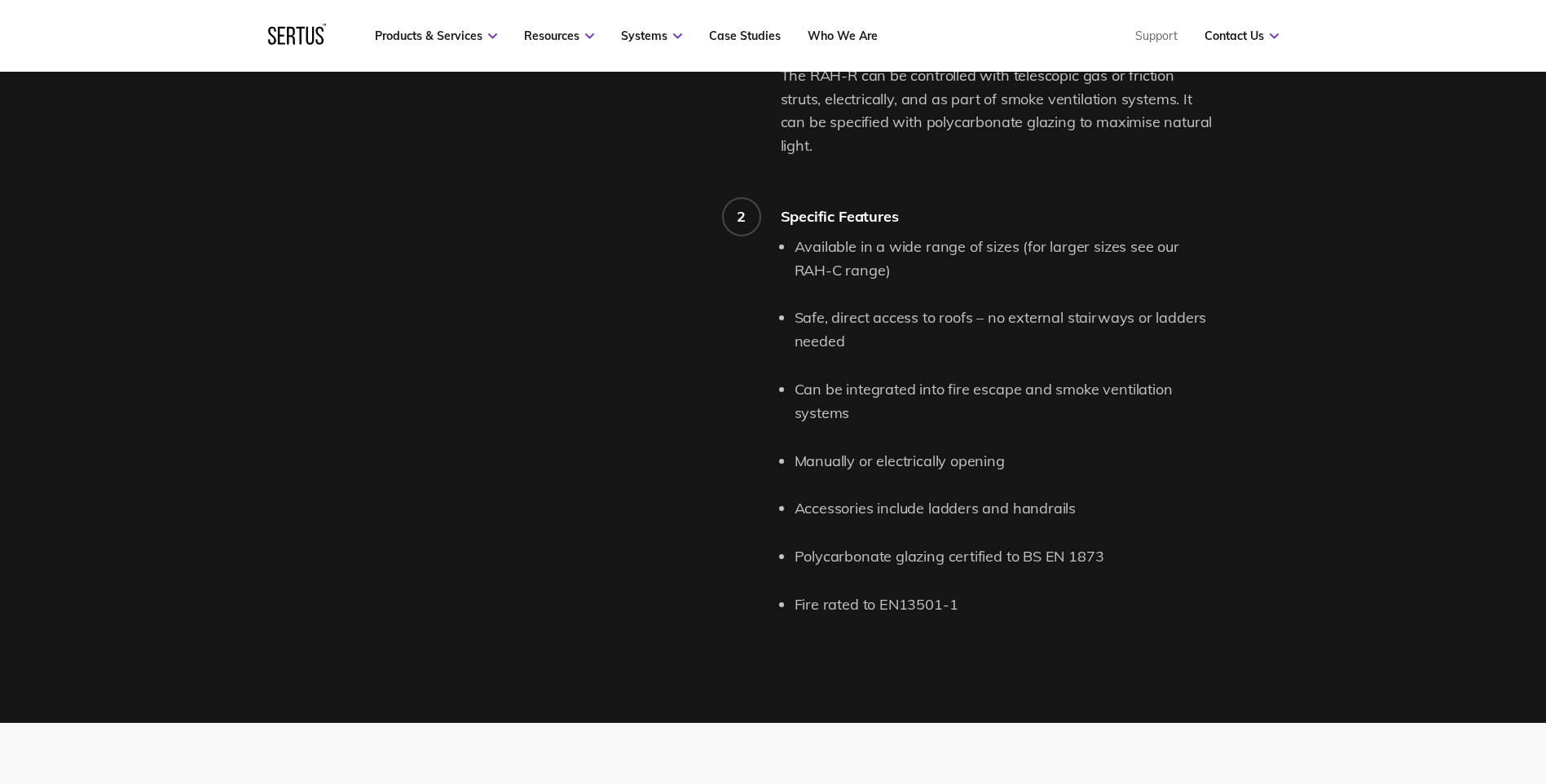
scroll to position [2037, 0]
